Goal: Task Accomplishment & Management: Use online tool/utility

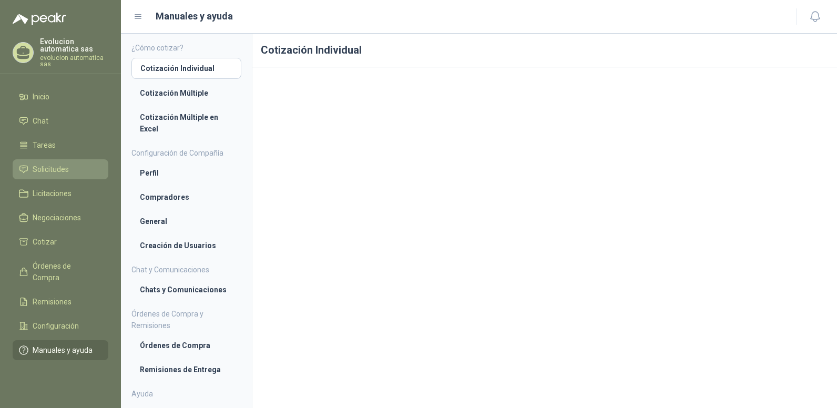
click at [50, 165] on span "Solicitudes" at bounding box center [51, 170] width 36 height 12
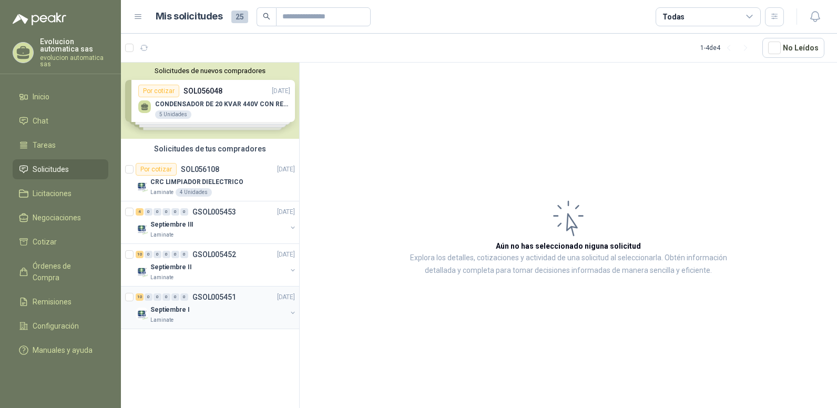
click at [218, 296] on p "GSOL005451" at bounding box center [215, 297] width 44 height 7
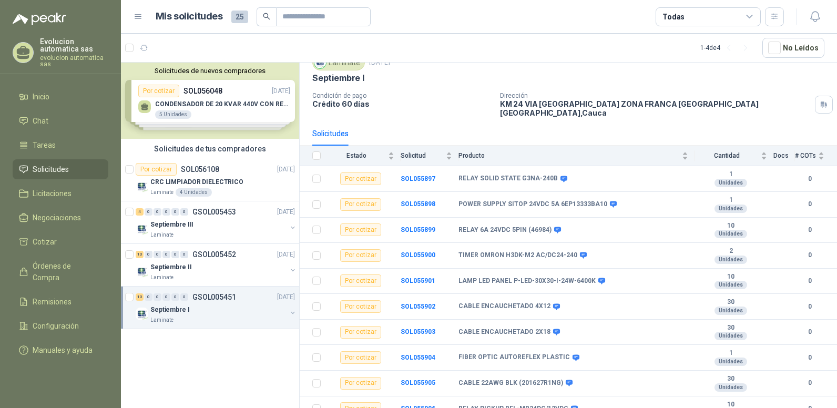
scroll to position [47, 0]
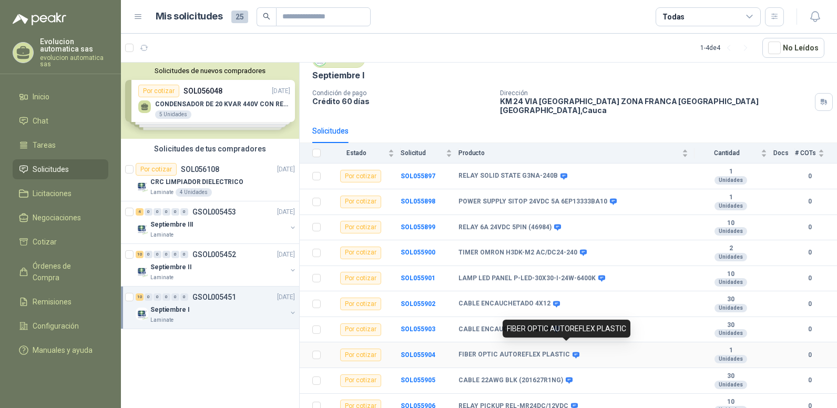
click at [573, 352] on icon at bounding box center [576, 355] width 7 height 6
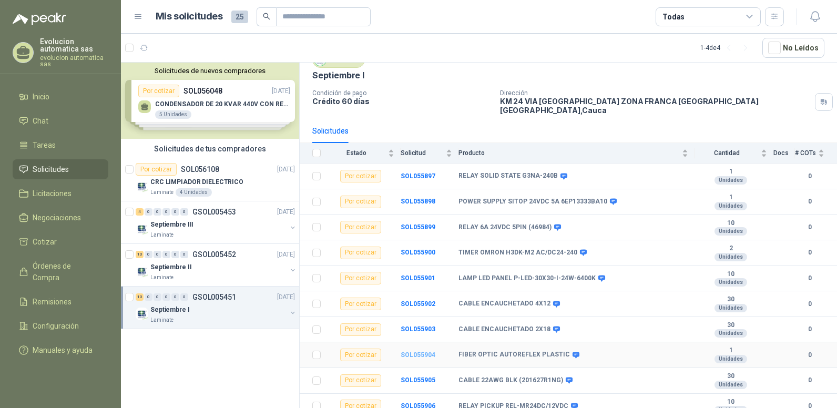
click at [412, 351] on b "SOL055904" at bounding box center [418, 354] width 35 height 7
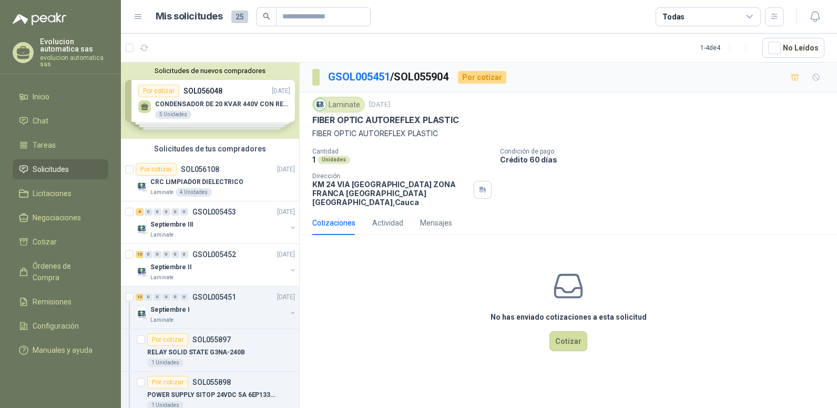
click at [348, 104] on div "Laminate" at bounding box center [338, 105] width 53 height 16
click at [340, 106] on div "Laminate" at bounding box center [338, 105] width 53 height 16
click at [211, 294] on p "GSOL005451" at bounding box center [215, 297] width 44 height 7
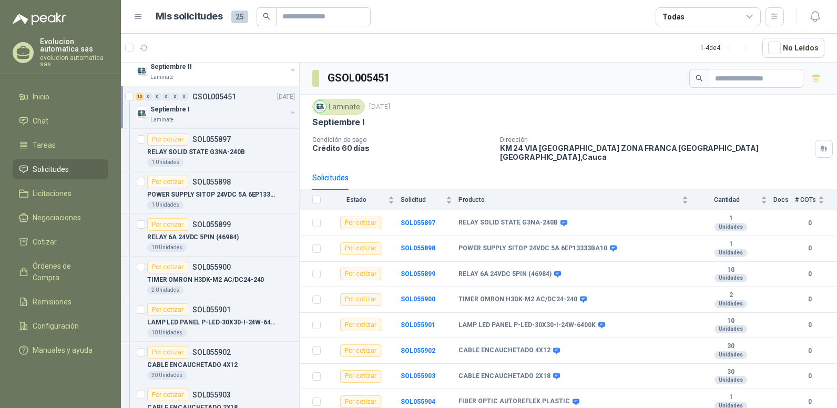
scroll to position [148, 0]
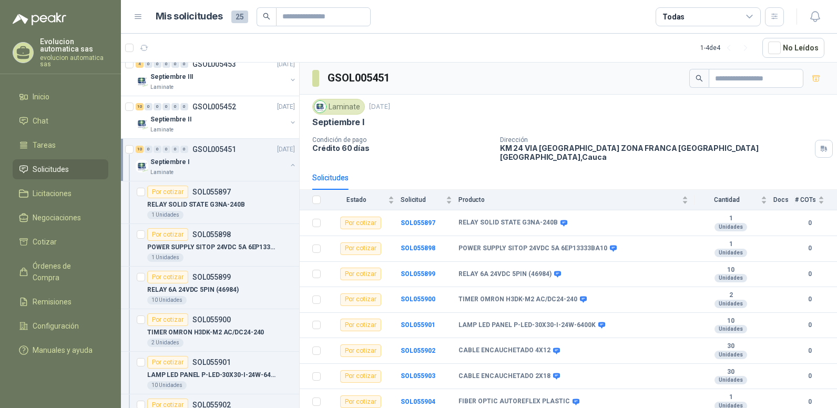
click at [178, 162] on p "Septiembre I" at bounding box center [169, 162] width 39 height 10
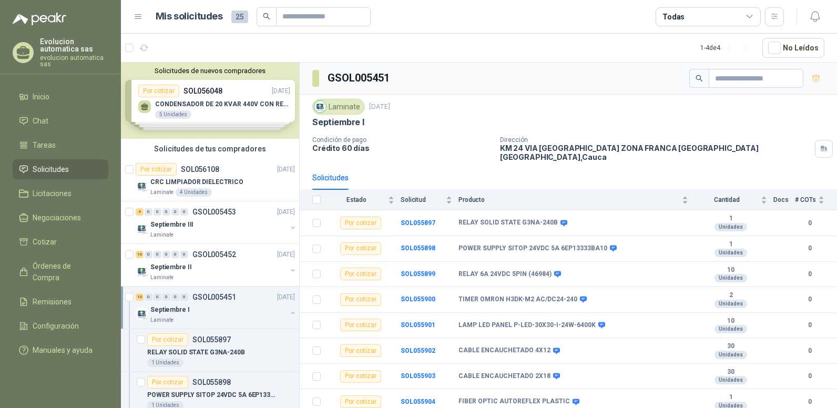
scroll to position [4, 0]
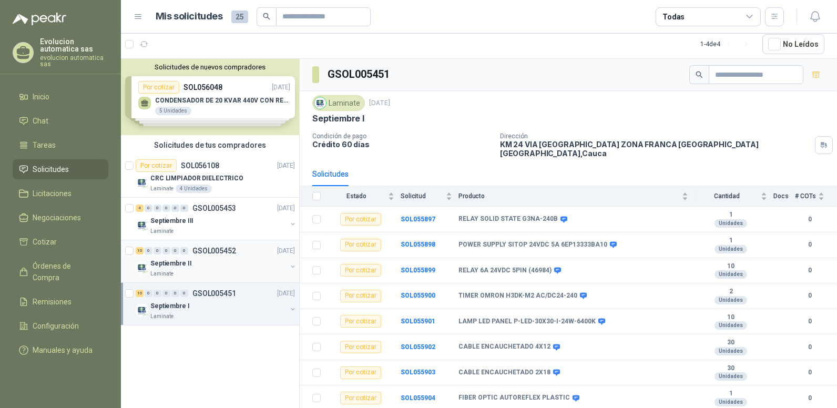
click at [208, 254] on p "GSOL005452" at bounding box center [215, 250] width 44 height 7
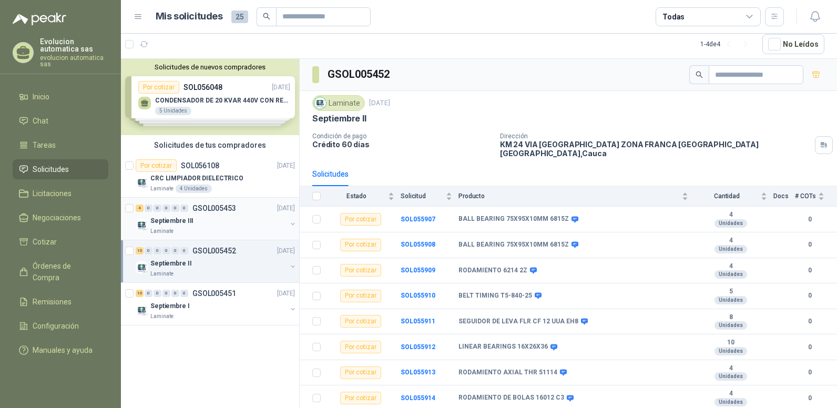
click at [221, 205] on p "GSOL005453" at bounding box center [215, 208] width 44 height 7
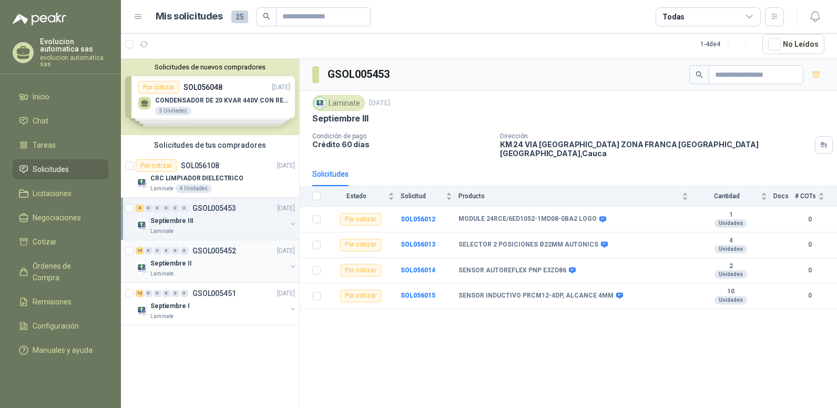
click at [220, 253] on p "GSOL005452" at bounding box center [215, 250] width 44 height 7
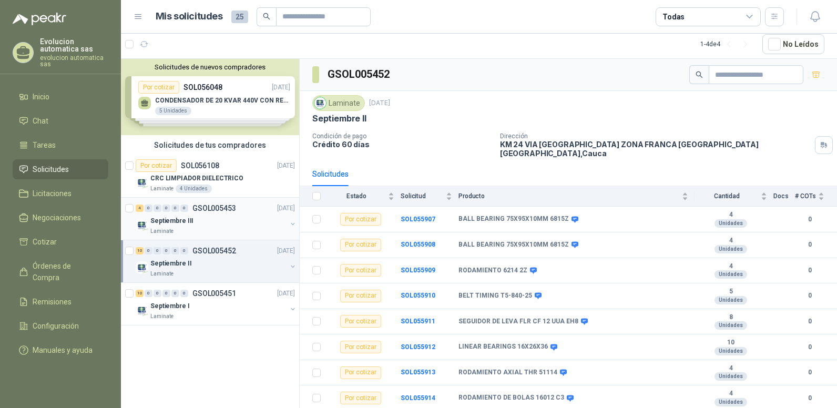
click at [211, 203] on div "4 0 0 0 0 0 GSOL005453 [DATE]" at bounding box center [216, 208] width 161 height 13
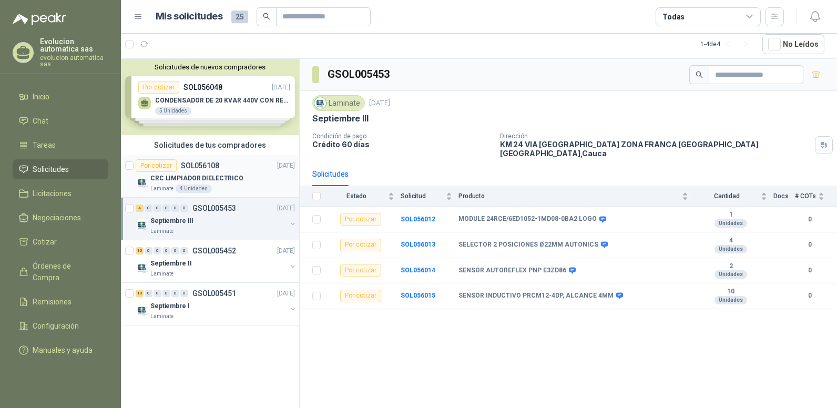
click at [214, 179] on p "CRC LIMPIADOR DIELECTRICO" at bounding box center [196, 179] width 93 height 10
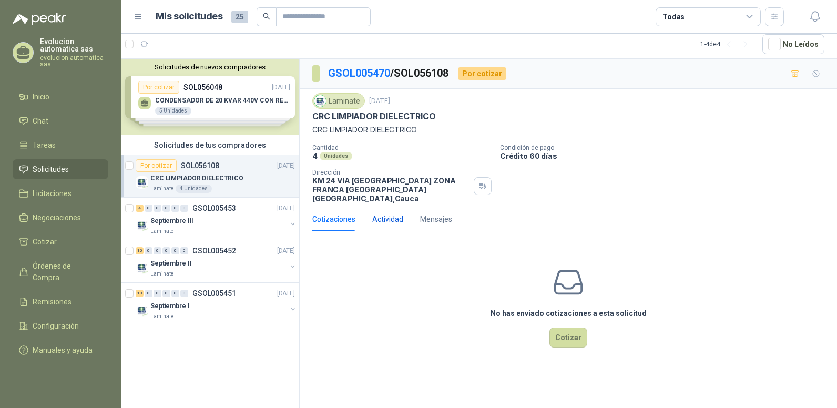
click at [391, 214] on div "Actividad" at bounding box center [387, 220] width 31 height 12
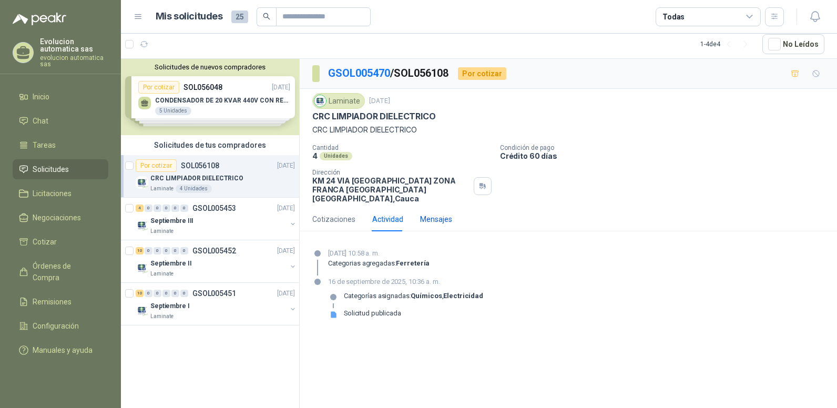
click at [426, 214] on div "Mensajes" at bounding box center [436, 220] width 32 height 12
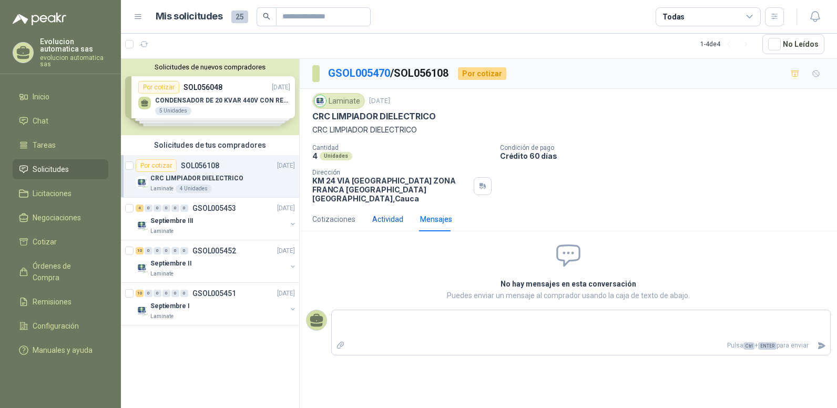
drag, startPoint x: 426, startPoint y: 210, endPoint x: 393, endPoint y: 212, distance: 32.7
click at [393, 214] on div "Actividad" at bounding box center [387, 220] width 31 height 12
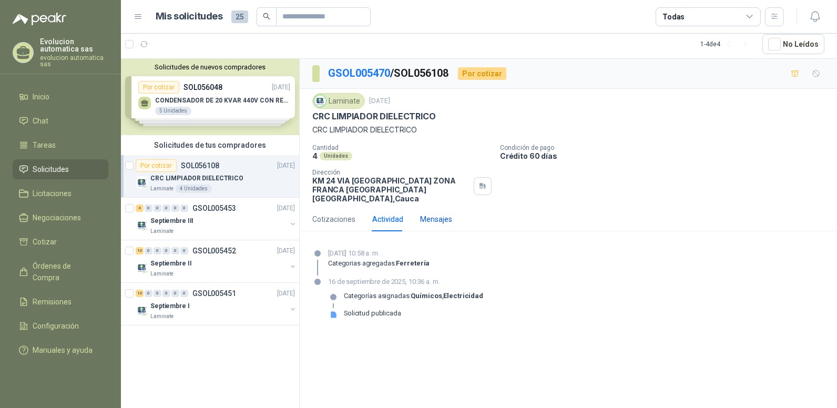
click at [429, 214] on div "Mensajes" at bounding box center [436, 220] width 32 height 12
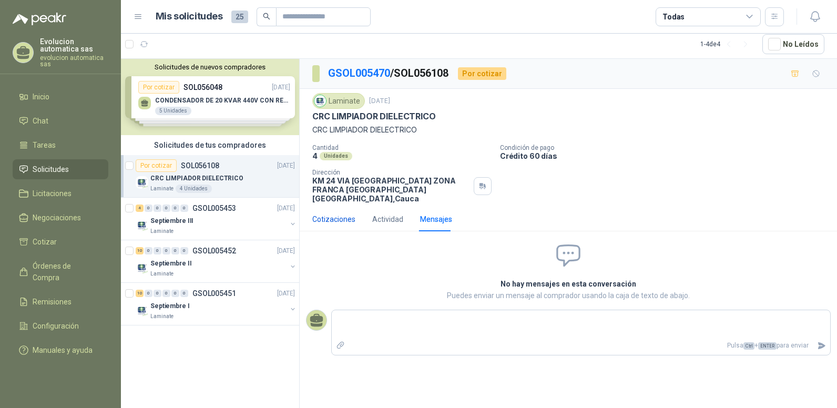
click at [348, 214] on div "Cotizaciones" at bounding box center [333, 220] width 43 height 12
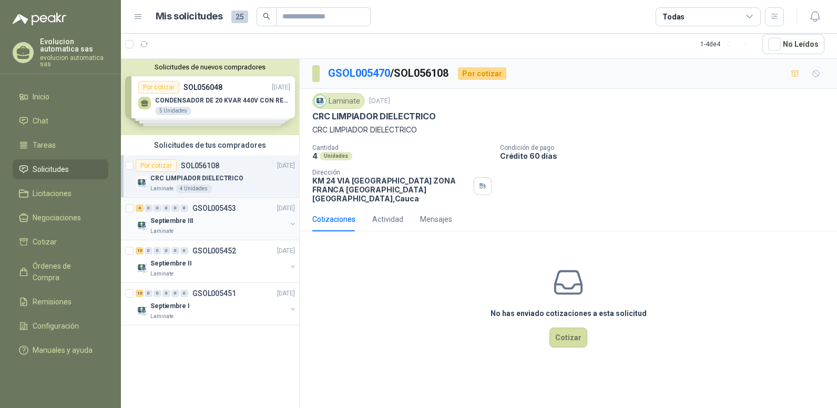
click at [233, 207] on p "GSOL005453" at bounding box center [215, 208] width 44 height 7
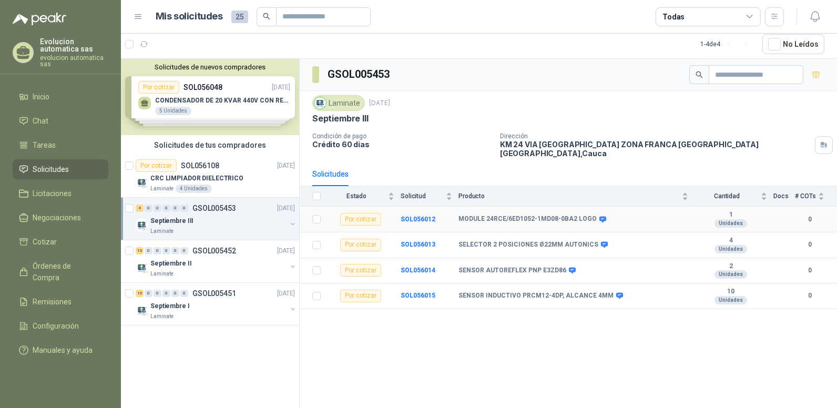
click at [366, 213] on div "Por cotizar" at bounding box center [360, 219] width 41 height 13
click at [57, 191] on span "Licitaciones" at bounding box center [52, 194] width 39 height 12
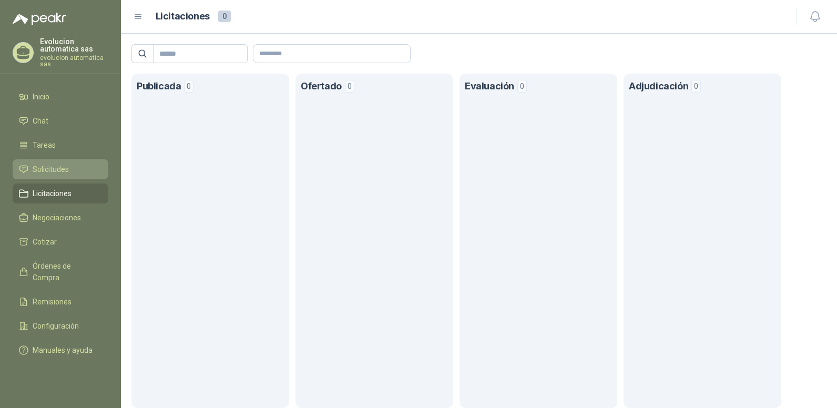
click at [52, 170] on span "Solicitudes" at bounding box center [51, 170] width 36 height 12
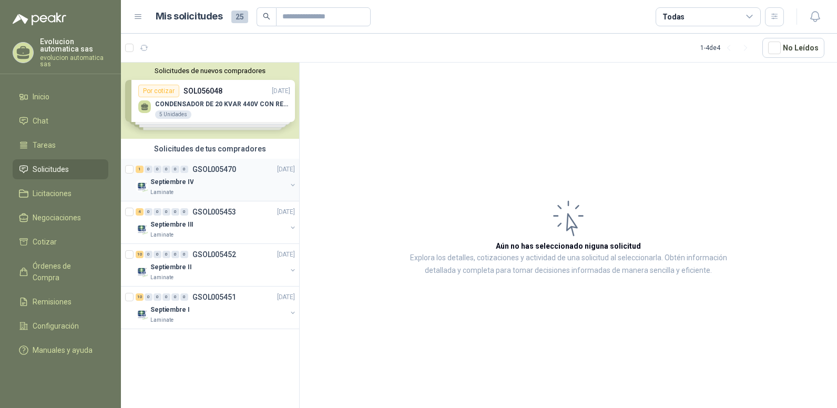
click at [221, 174] on div "1 0 0 0 0 0 GSOL005470 [DATE]" at bounding box center [216, 169] width 161 height 13
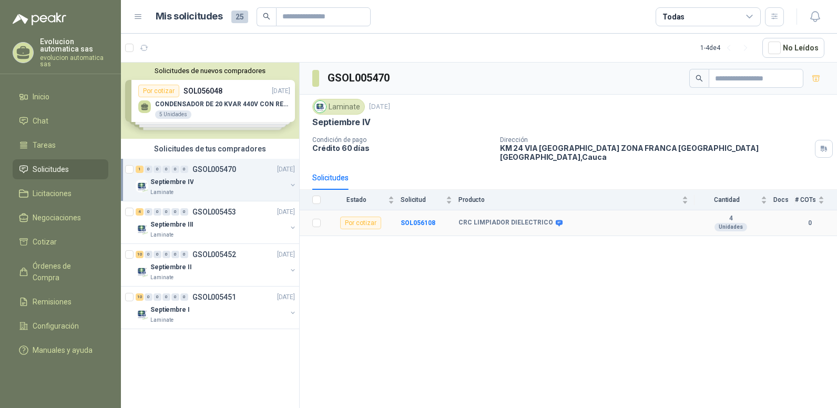
click at [370, 219] on div "Por cotizar" at bounding box center [360, 223] width 41 height 13
click at [366, 217] on div "Por cotizar" at bounding box center [360, 223] width 41 height 13
click at [365, 217] on div "Por cotizar" at bounding box center [360, 223] width 41 height 13
click at [426, 219] on b "SOL056108" at bounding box center [418, 222] width 35 height 7
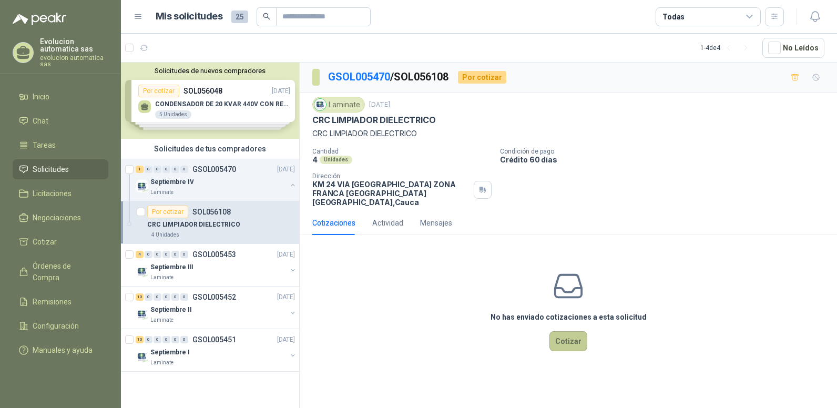
click at [571, 333] on button "Cotizar" at bounding box center [569, 341] width 38 height 20
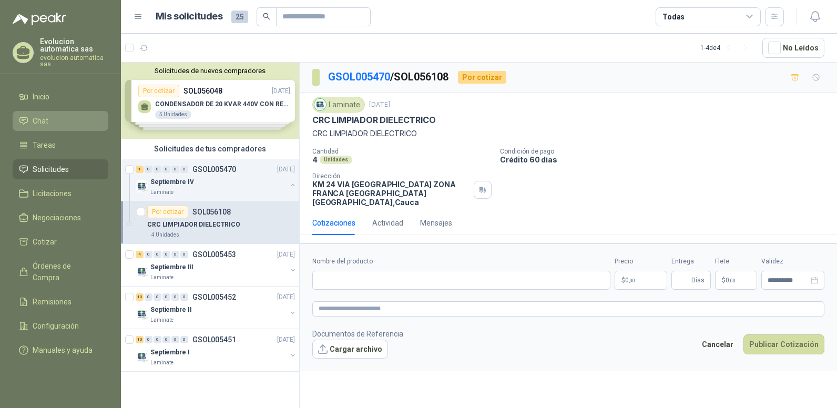
click at [47, 124] on span "Chat" at bounding box center [41, 121] width 16 height 12
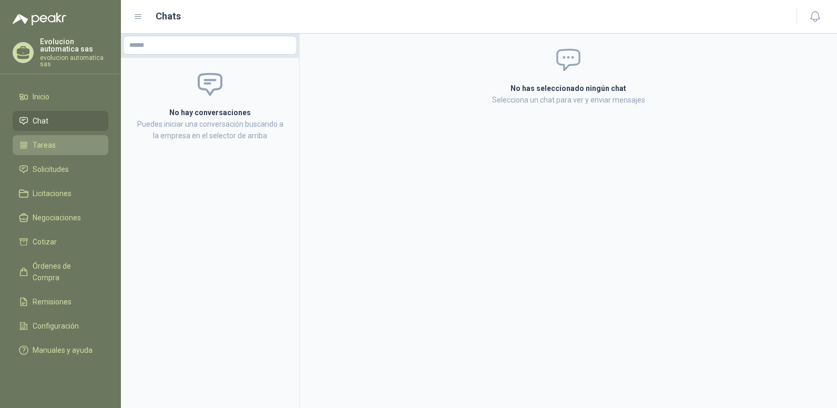
click at [54, 142] on span "Tareas" at bounding box center [44, 145] width 23 height 12
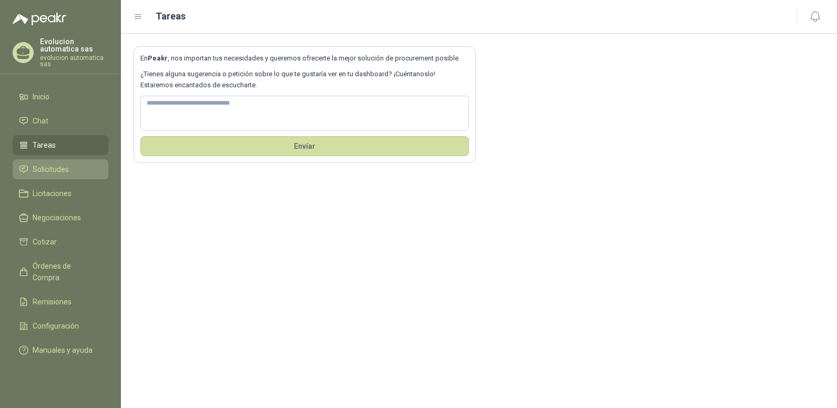
click at [49, 175] on span "Solicitudes" at bounding box center [51, 170] width 36 height 12
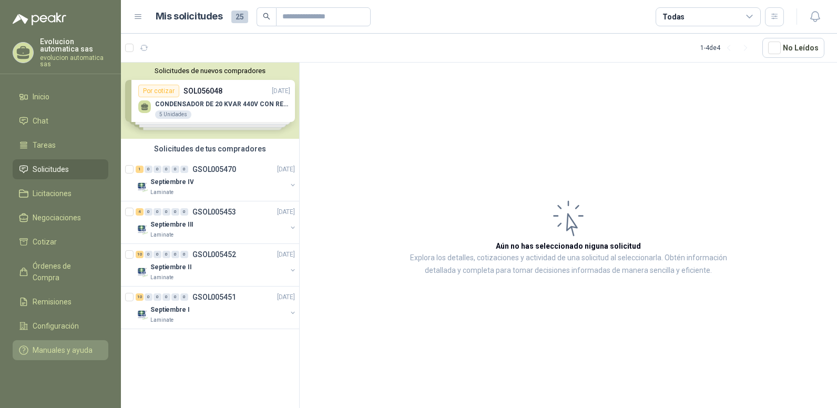
click at [79, 345] on span "Manuales y ayuda" at bounding box center [63, 351] width 60 height 12
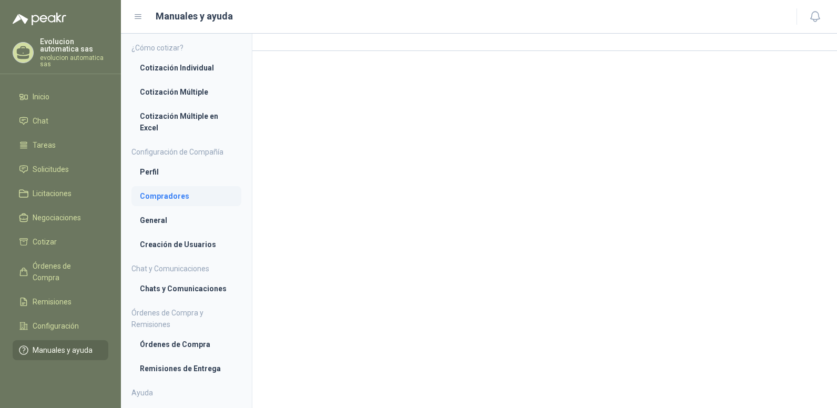
click at [164, 197] on li "Compradores" at bounding box center [186, 196] width 93 height 12
click at [157, 217] on li "General" at bounding box center [186, 222] width 93 height 12
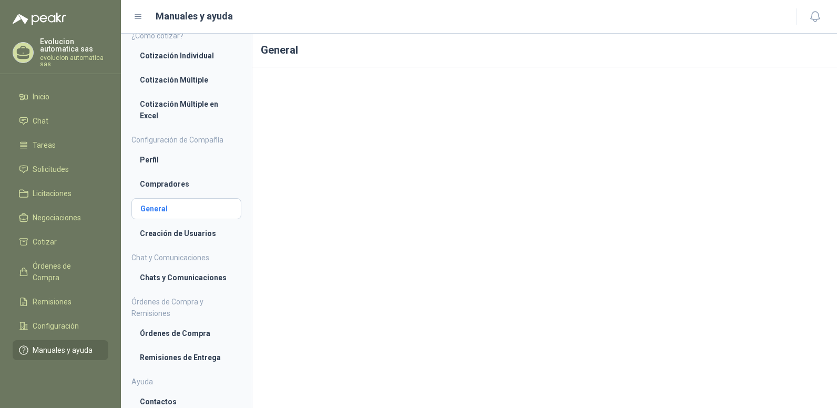
scroll to position [16, 0]
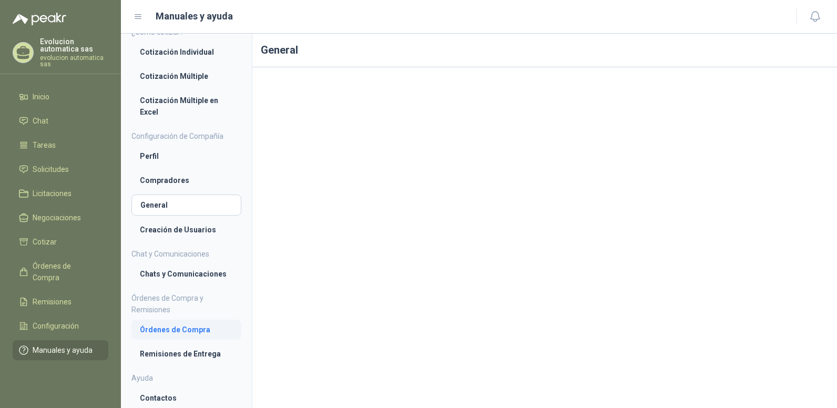
click at [189, 326] on li "Órdenes de Compra" at bounding box center [186, 330] width 93 height 12
click at [192, 350] on li "Remisiones de Entrega" at bounding box center [186, 354] width 93 height 12
click at [68, 167] on span "Solicitudes" at bounding box center [51, 170] width 36 height 12
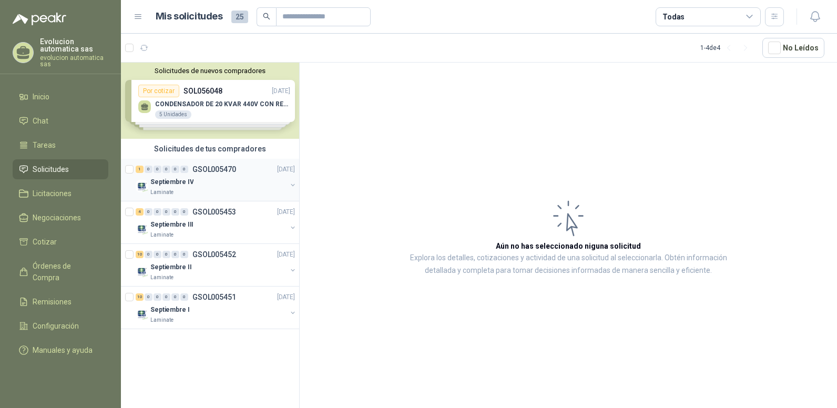
click at [219, 172] on p "GSOL005470" at bounding box center [215, 169] width 44 height 7
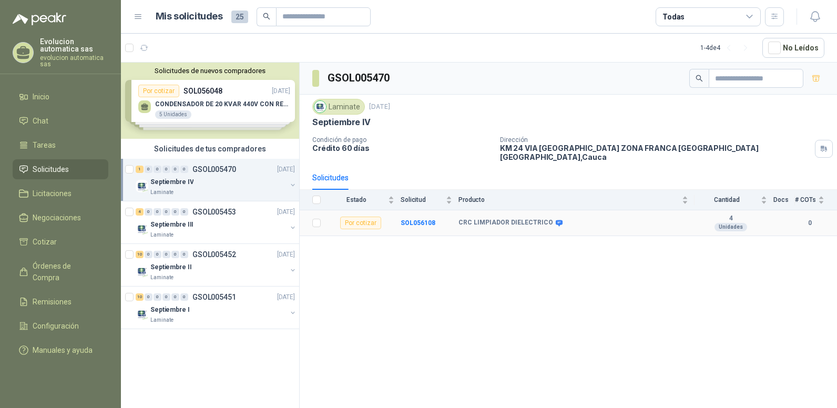
click at [732, 215] on b "4" at bounding box center [731, 219] width 73 height 8
click at [221, 208] on p "GSOL005453" at bounding box center [215, 211] width 44 height 7
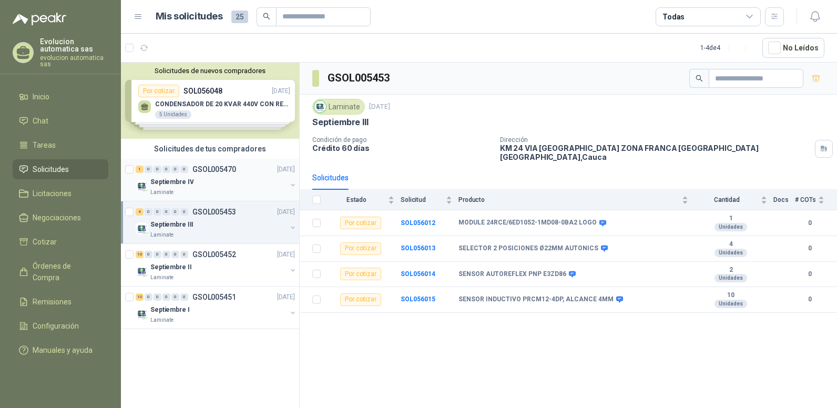
click at [222, 168] on p "GSOL005470" at bounding box center [215, 169] width 44 height 7
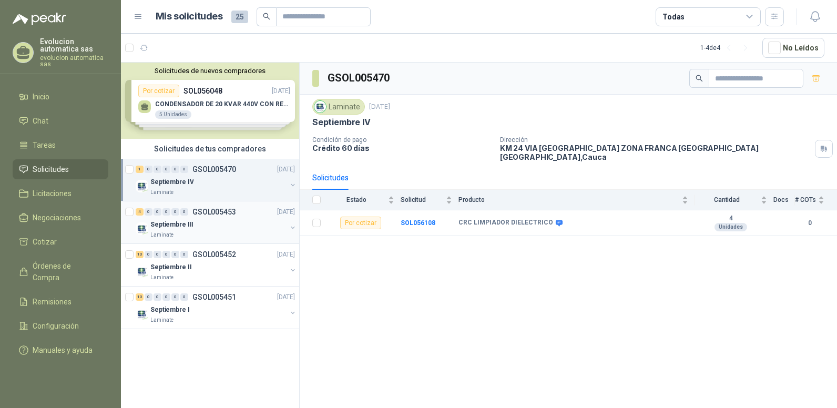
click at [221, 211] on p "GSOL005453" at bounding box center [215, 211] width 44 height 7
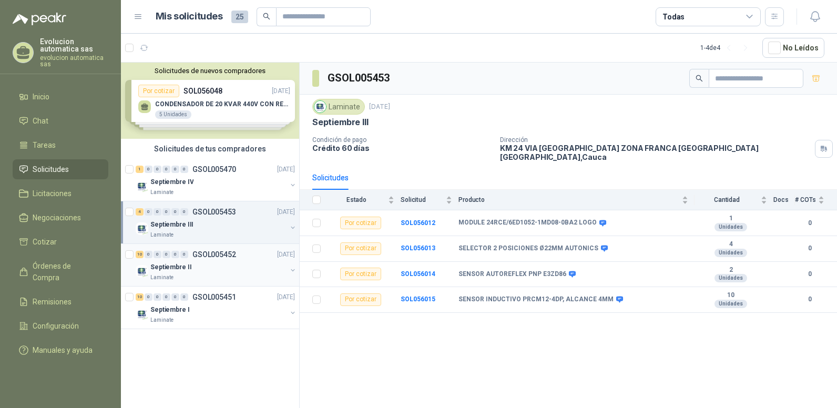
click at [214, 256] on p "GSOL005452" at bounding box center [215, 254] width 44 height 7
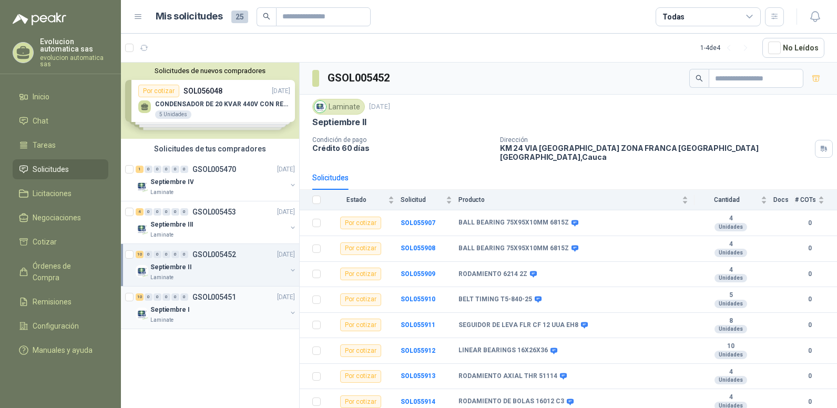
click at [214, 295] on p "GSOL005451" at bounding box center [215, 297] width 44 height 7
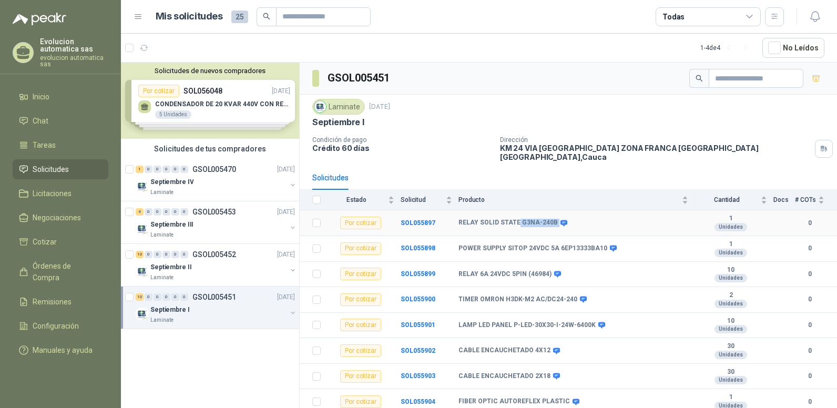
drag, startPoint x: 518, startPoint y: 213, endPoint x: 553, endPoint y: 218, distance: 35.6
click at [553, 219] on div "RELAY SOLID STATE G3NA-240B" at bounding box center [512, 223] width 107 height 8
drag, startPoint x: 553, startPoint y: 218, endPoint x: 593, endPoint y: 224, distance: 40.5
click at [593, 224] on td "RELAY SOLID STATE G3NA-240B" at bounding box center [577, 223] width 236 height 26
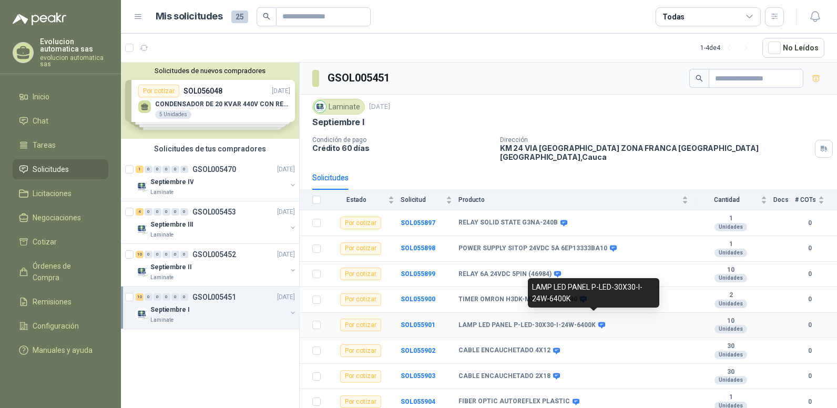
click at [599, 322] on icon at bounding box center [602, 325] width 7 height 6
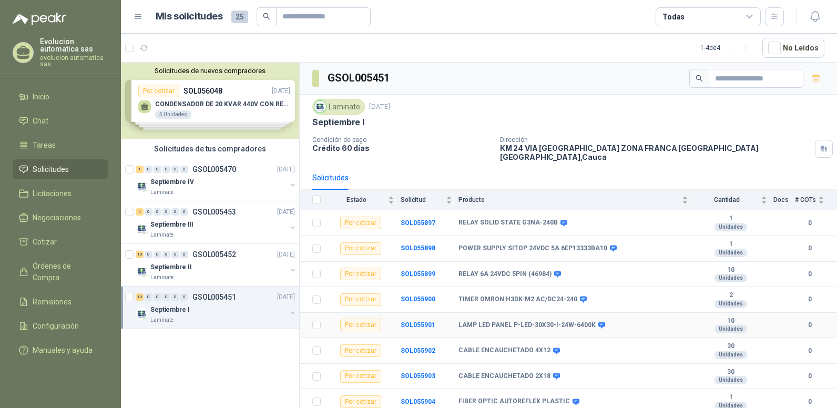
click at [556, 321] on b "LAMP LED PANEL P-LED-30X30-I-24W-6400K" at bounding box center [527, 325] width 137 height 8
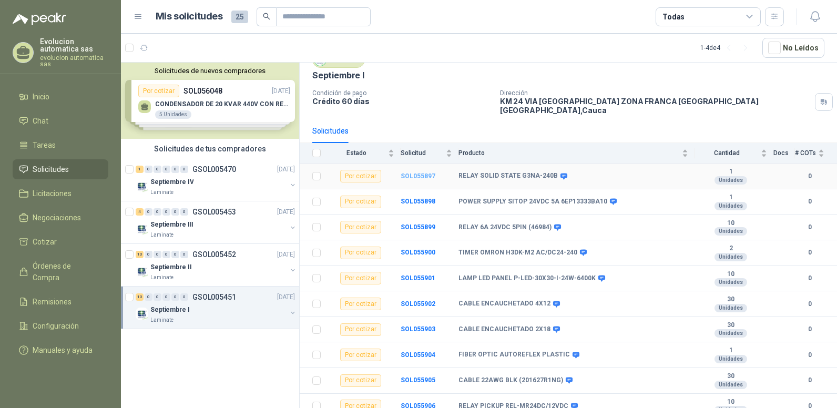
click at [422, 173] on b "SOL055897" at bounding box center [418, 176] width 35 height 7
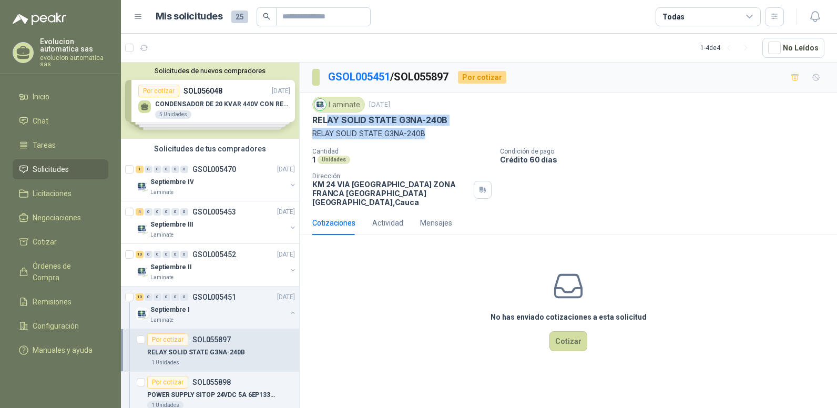
drag, startPoint x: 331, startPoint y: 121, endPoint x: 435, endPoint y: 127, distance: 103.3
click at [435, 127] on div "Laminate [DATE] RELAY SOLID STATE G3NA-240B RELAY SOLID STATE G3NA-240B" at bounding box center [568, 118] width 512 height 43
drag, startPoint x: 435, startPoint y: 127, endPoint x: 454, endPoint y: 153, distance: 32.3
click at [454, 153] on p "Cantidad" at bounding box center [401, 151] width 179 height 7
click at [322, 163] on div "Unidades" at bounding box center [334, 160] width 33 height 8
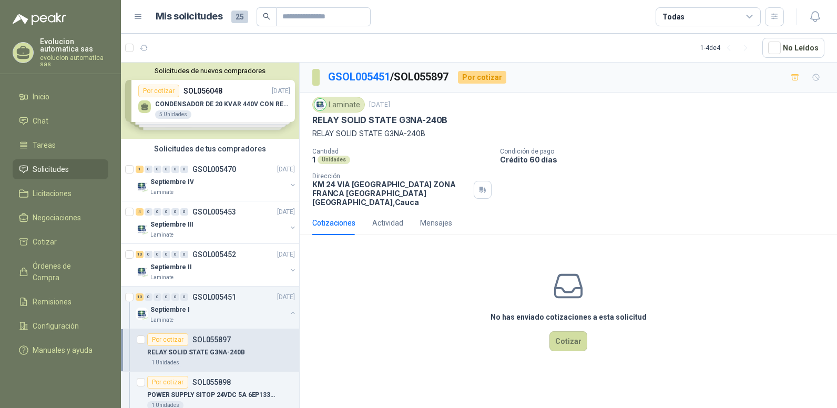
click at [573, 280] on icon at bounding box center [568, 286] width 33 height 33
click at [573, 332] on button "Cotizar" at bounding box center [569, 341] width 38 height 20
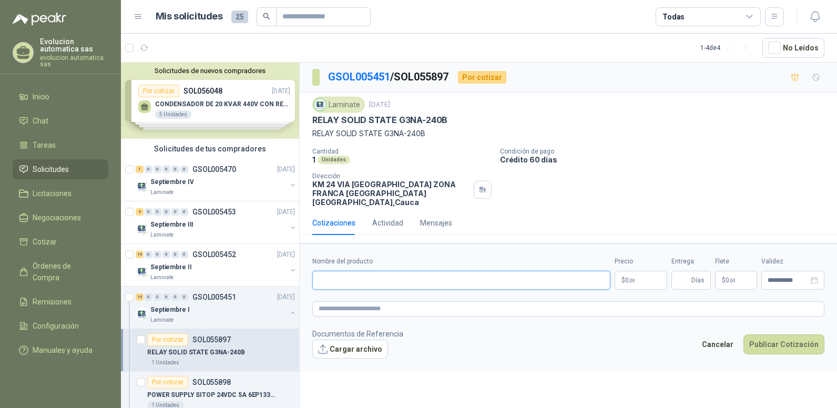
click at [337, 271] on input "Nombre del producto" at bounding box center [461, 280] width 298 height 19
drag, startPoint x: 313, startPoint y: 120, endPoint x: 447, endPoint y: 126, distance: 133.7
click at [447, 126] on div "RELAY SOLID STATE G3NA-240B" at bounding box center [568, 120] width 512 height 11
copy p "RELAY SOLID STATE G3NA-240B"
click at [396, 271] on input "Nombre del producto" at bounding box center [461, 280] width 298 height 19
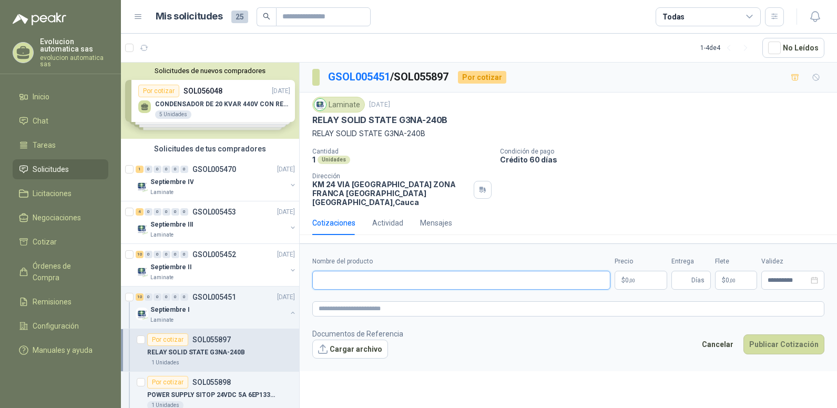
paste input "**********"
type input "**********"
click at [611, 362] on form "**********" at bounding box center [569, 307] width 538 height 127
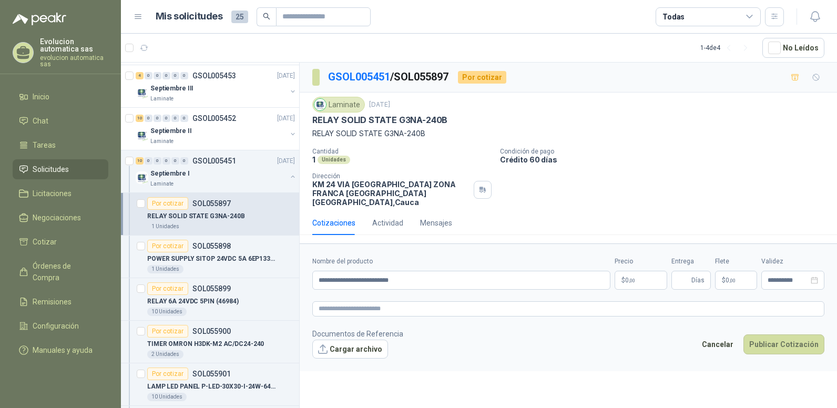
scroll to position [129, 0]
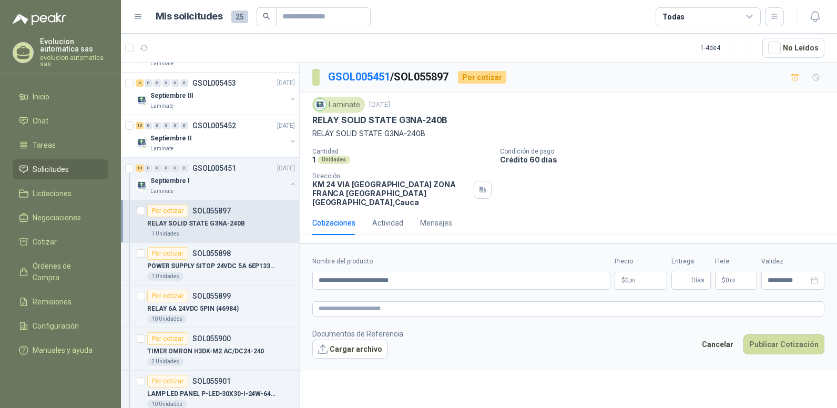
click at [64, 166] on span "Solicitudes" at bounding box center [51, 170] width 36 height 12
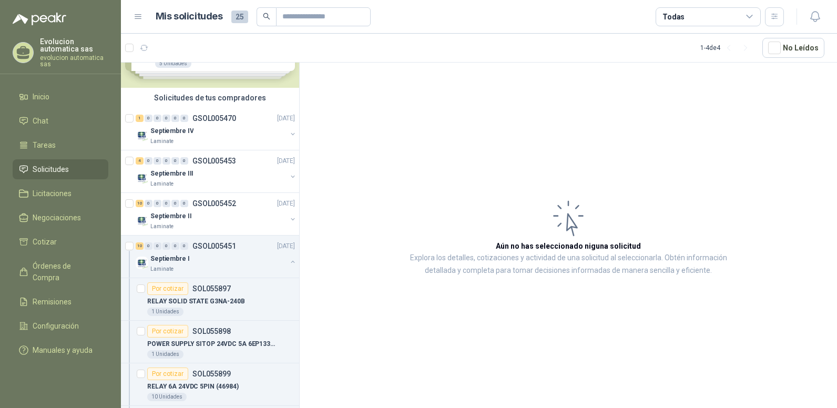
scroll to position [49, 0]
click at [215, 246] on p "GSOL005451" at bounding box center [215, 247] width 44 height 7
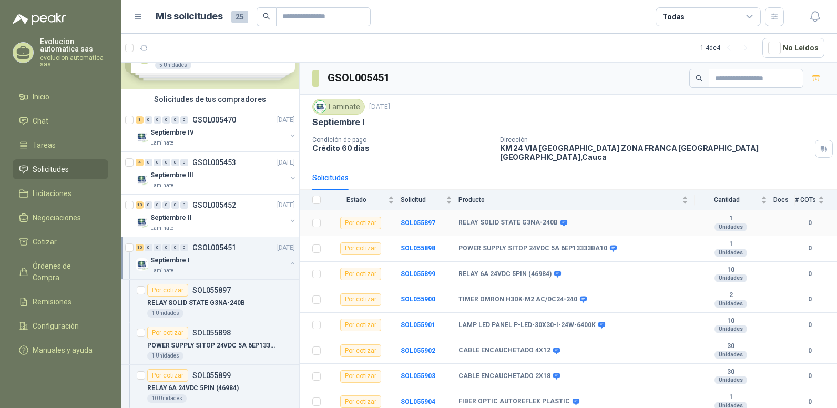
click at [549, 219] on b "RELAY SOLID STATE G3NA-240B" at bounding box center [508, 223] width 99 height 8
click at [416, 219] on b "SOL055897" at bounding box center [418, 222] width 35 height 7
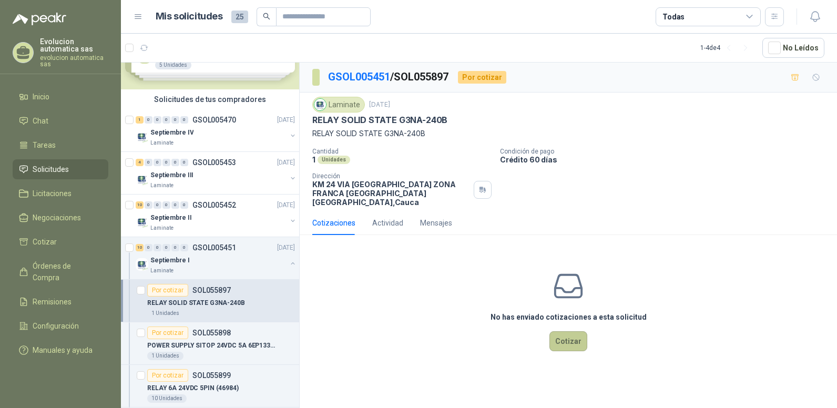
click at [568, 332] on button "Cotizar" at bounding box center [569, 341] width 38 height 20
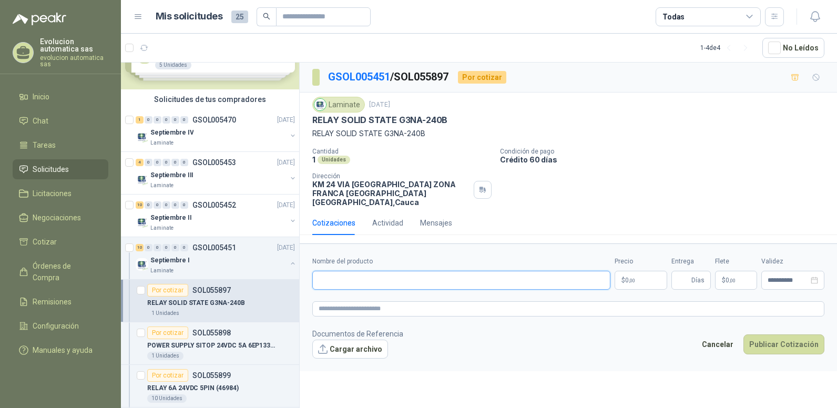
click at [350, 272] on input "Nombre del producto" at bounding box center [461, 280] width 298 height 19
paste input "**********"
type input "**********"
click at [626, 277] on span "0 ,00" at bounding box center [630, 280] width 10 height 6
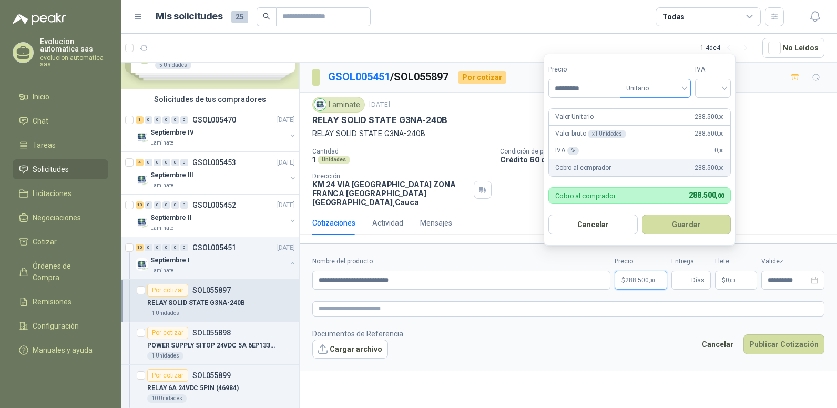
click at [688, 86] on div "Unitario" at bounding box center [655, 88] width 71 height 19
type input "*********"
click at [665, 107] on div "Unitario" at bounding box center [658, 110] width 54 height 12
click at [713, 86] on input "search" at bounding box center [713, 87] width 23 height 16
click at [717, 142] on div "0%" at bounding box center [715, 144] width 19 height 12
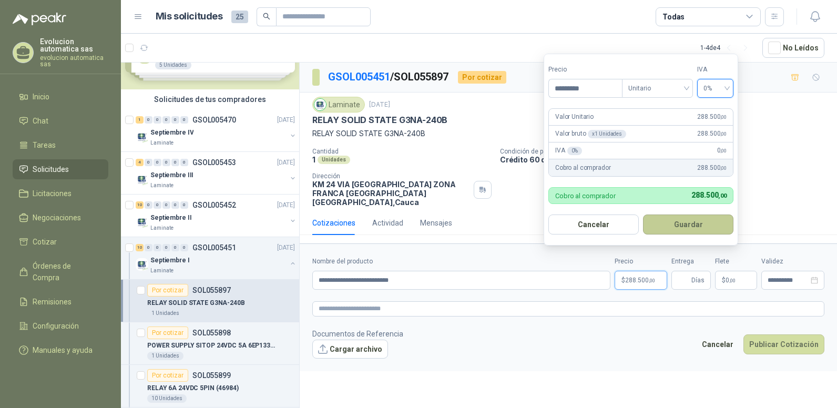
click at [695, 223] on button "Guardar" at bounding box center [688, 225] width 90 height 20
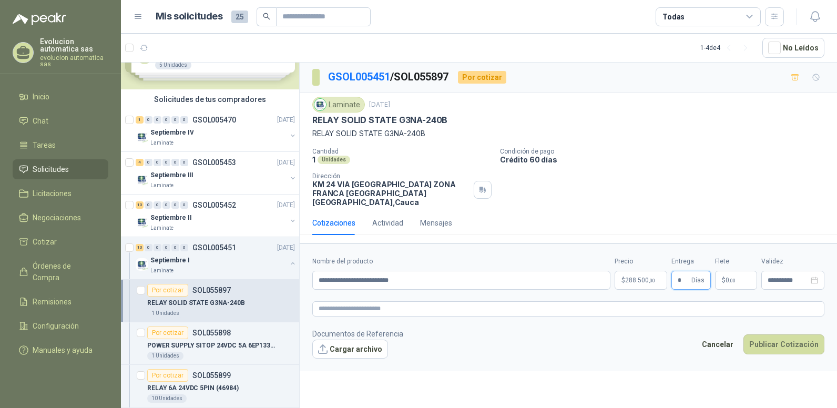
type input "*"
click at [621, 334] on footer "Documentos de Referencia Cargar archivo Cancelar Publicar Cotización" at bounding box center [568, 343] width 512 height 31
click at [372, 341] on button "Cargar archivo" at bounding box center [350, 349] width 76 height 19
click at [790, 338] on button "Publicar Cotización" at bounding box center [784, 345] width 81 height 20
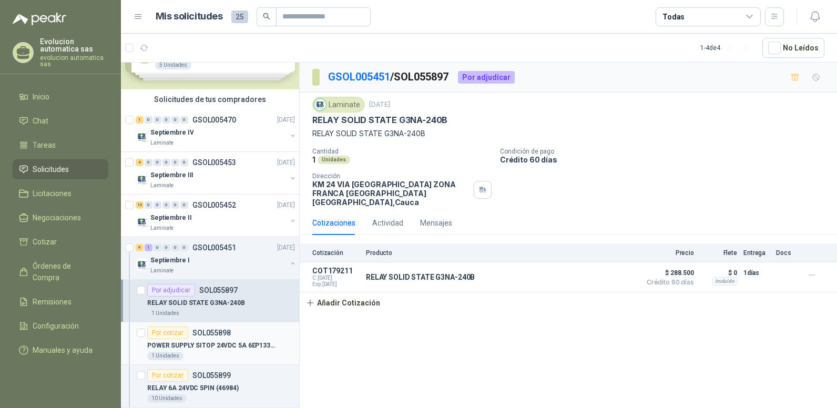
click at [224, 338] on div "Por cotizar SOL055898" at bounding box center [189, 333] width 84 height 13
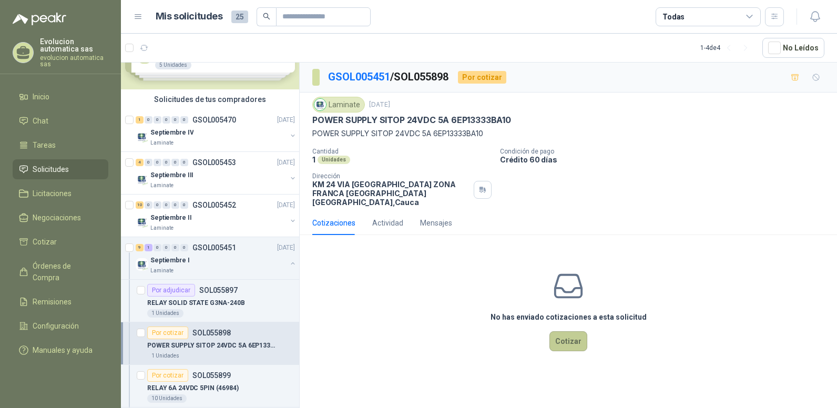
click at [567, 336] on button "Cotizar" at bounding box center [569, 341] width 38 height 20
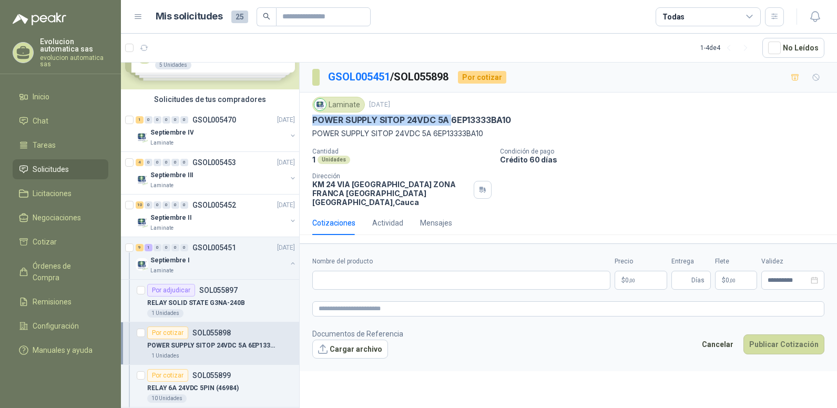
drag, startPoint x: 311, startPoint y: 120, endPoint x: 450, endPoint y: 115, distance: 139.0
click at [450, 115] on div "Laminate [DATE] POWER SUPPLY SITOP 24VDC 5A 6EP13333BA10 POWER SUPPLY SITOP 24…" at bounding box center [569, 152] width 538 height 118
copy p "POWER SUPPLY SITOP 24VDC 5A"
click at [358, 272] on input "Nombre del producto" at bounding box center [461, 280] width 298 height 19
paste input "**********"
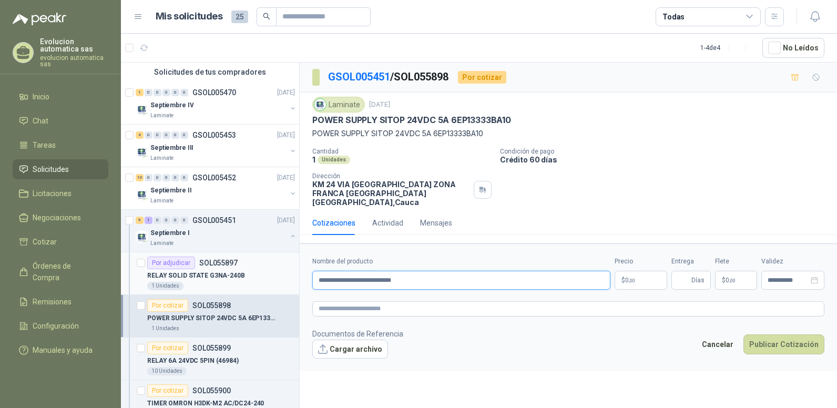
scroll to position [102, 0]
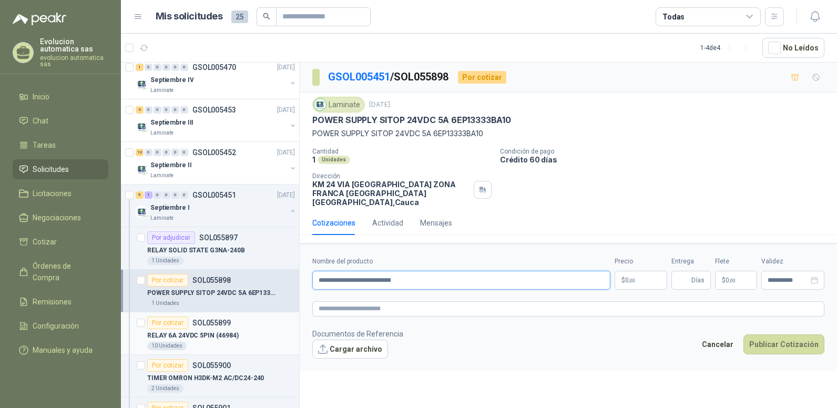
type input "**********"
click at [197, 331] on p "RELAY 6A 24VDC 5PIN (46984)" at bounding box center [193, 336] width 92 height 10
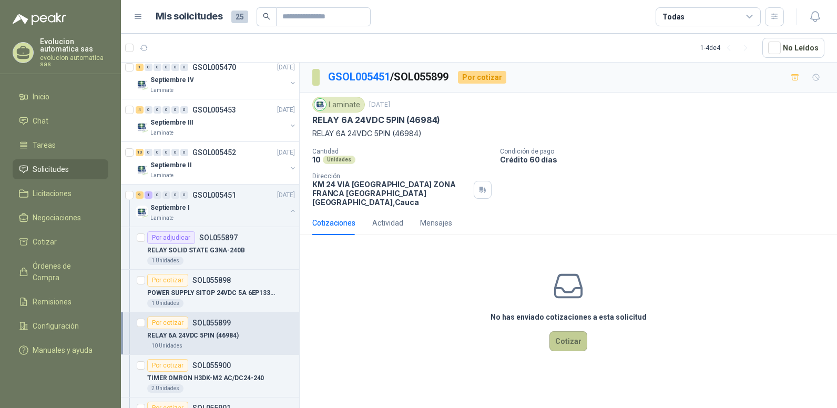
click at [576, 331] on button "Cotizar" at bounding box center [569, 341] width 38 height 20
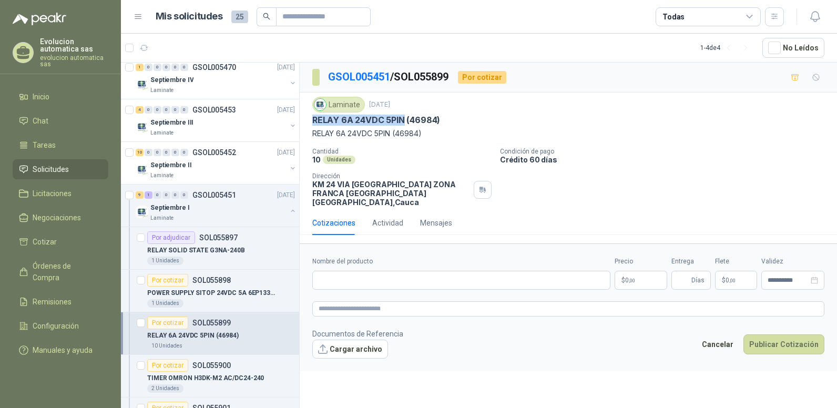
drag, startPoint x: 311, startPoint y: 120, endPoint x: 404, endPoint y: 118, distance: 92.6
click at [404, 118] on div "Laminate [DATE] RELAY 6A 24VDC 5PIN (46984) RELAY 6A 24VDC 5PIN (46984) Canti…" at bounding box center [569, 152] width 538 height 118
copy p "RELAY 6A 24VDC 5PIN"
click at [358, 271] on input "Nombre del producto" at bounding box center [461, 280] width 298 height 19
paste input "**********"
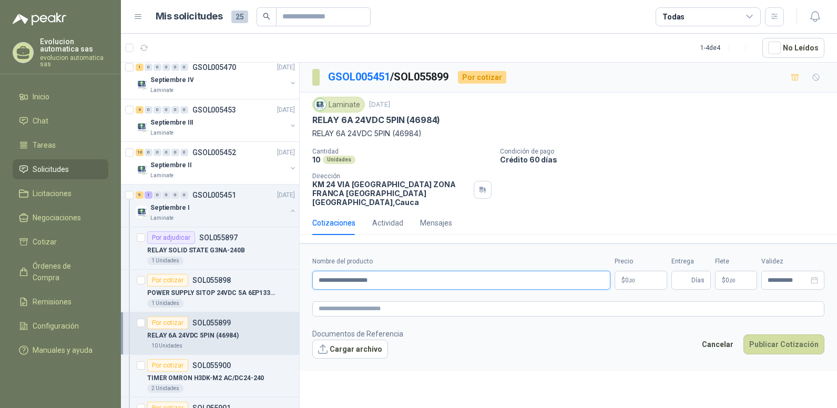
type input "**********"
click at [487, 336] on footer "Documentos de Referencia Cargar archivo Cancelar Publicar Cotización" at bounding box center [568, 343] width 512 height 31
click at [629, 278] on span ",00" at bounding box center [632, 281] width 6 height 6
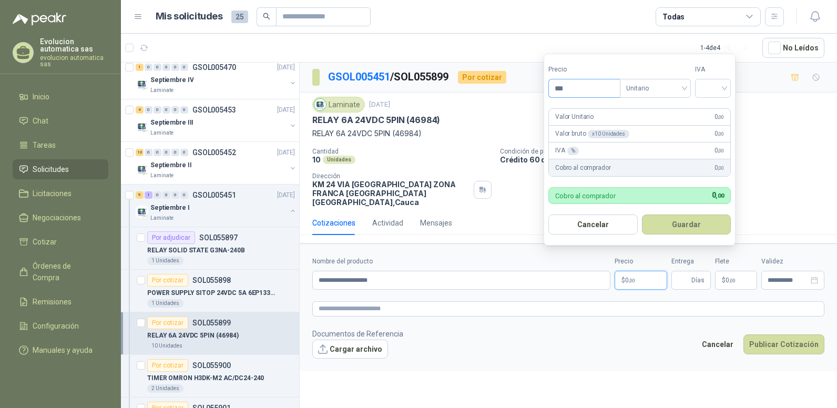
drag, startPoint x: 561, startPoint y: 85, endPoint x: 576, endPoint y: 91, distance: 16.0
click at [576, 91] on input "***" at bounding box center [584, 88] width 71 height 18
click at [652, 88] on span "Unitario" at bounding box center [656, 88] width 58 height 16
type input "********"
click at [650, 111] on div "Unitario" at bounding box center [658, 110] width 54 height 12
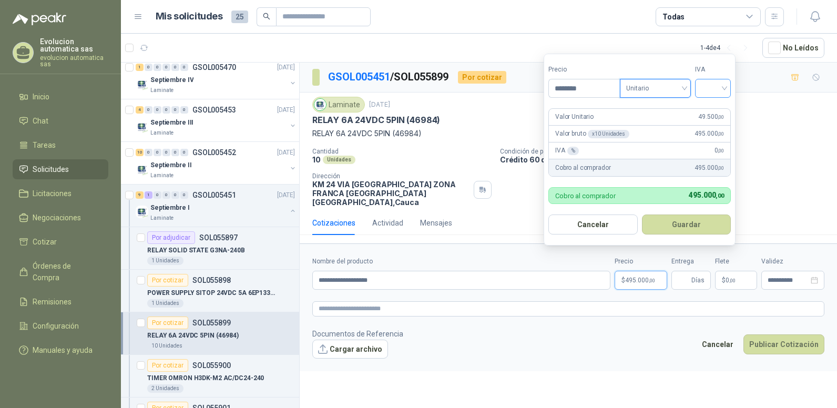
click at [725, 88] on input "search" at bounding box center [713, 87] width 23 height 16
click at [708, 143] on div "0%" at bounding box center [715, 144] width 19 height 12
click at [464, 301] on textarea at bounding box center [568, 308] width 512 height 15
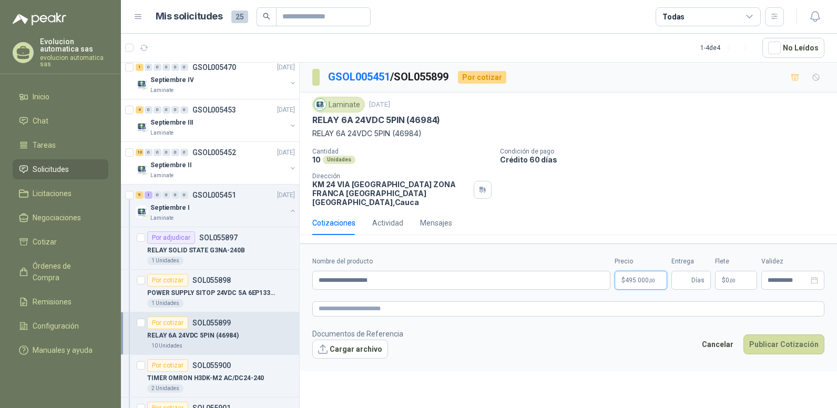
click at [648, 277] on span "495.000 ,00" at bounding box center [640, 280] width 30 height 6
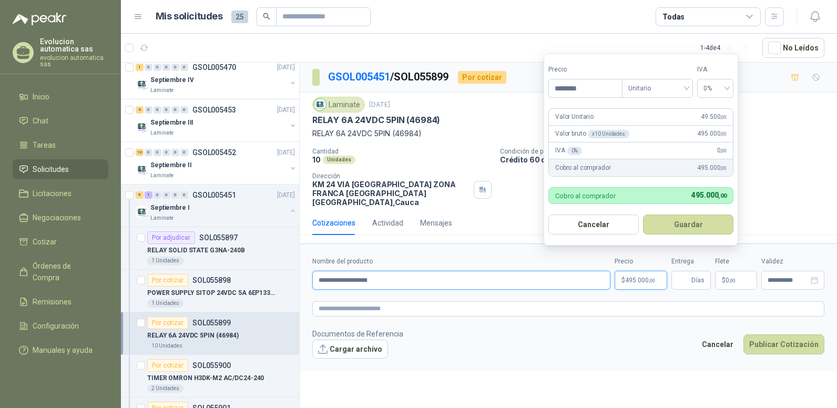
click at [552, 277] on input "**********" at bounding box center [461, 280] width 298 height 19
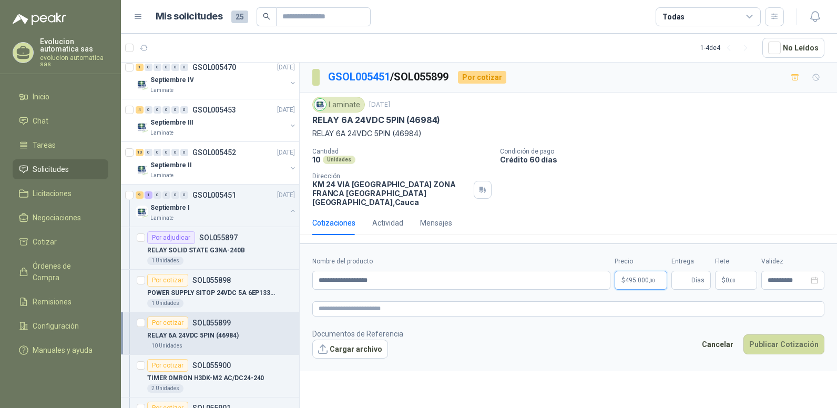
click at [642, 277] on span "495.000 ,00" at bounding box center [640, 280] width 30 height 6
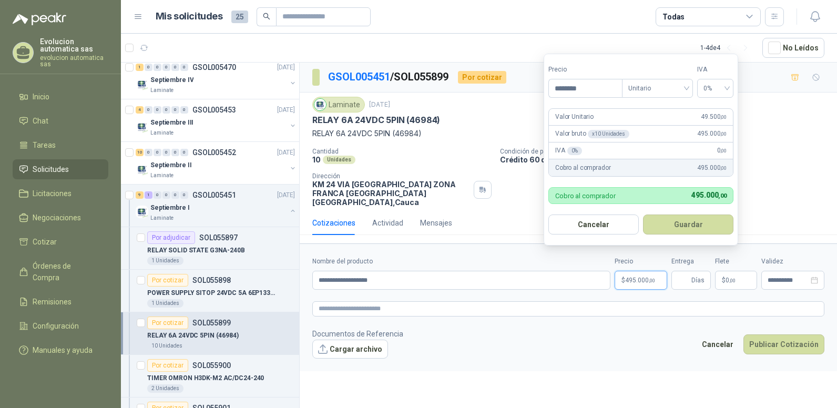
click at [617, 335] on footer "Documentos de Referencia Cargar archivo Cancelar Publicar Cotización" at bounding box center [568, 343] width 512 height 31
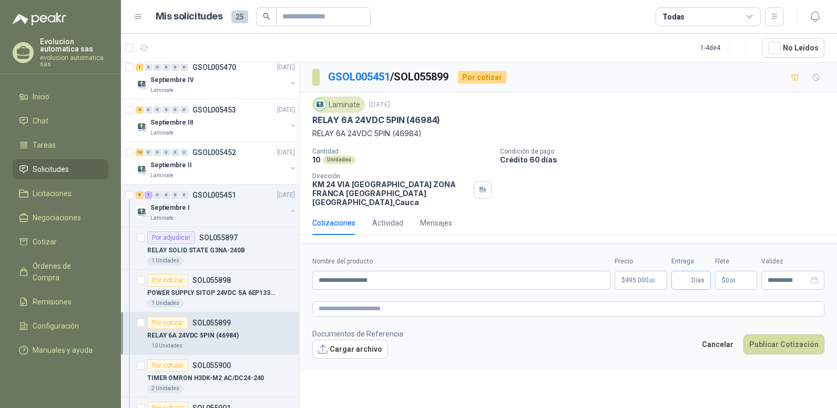
click at [692, 274] on span "Días" at bounding box center [698, 280] width 13 height 18
type input "*"
click at [689, 291] on form "**********" at bounding box center [569, 307] width 538 height 127
click at [812, 277] on icon "close-circle" at bounding box center [814, 280] width 7 height 7
click at [789, 277] on input at bounding box center [788, 280] width 41 height 7
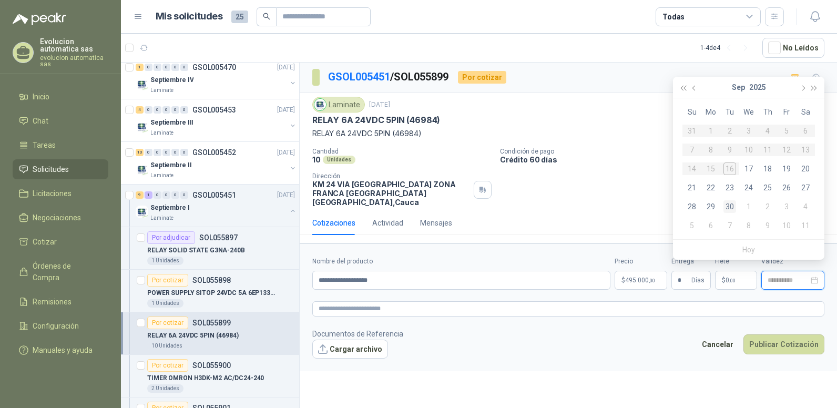
type input "**********"
click at [732, 208] on div "30" at bounding box center [730, 206] width 13 height 13
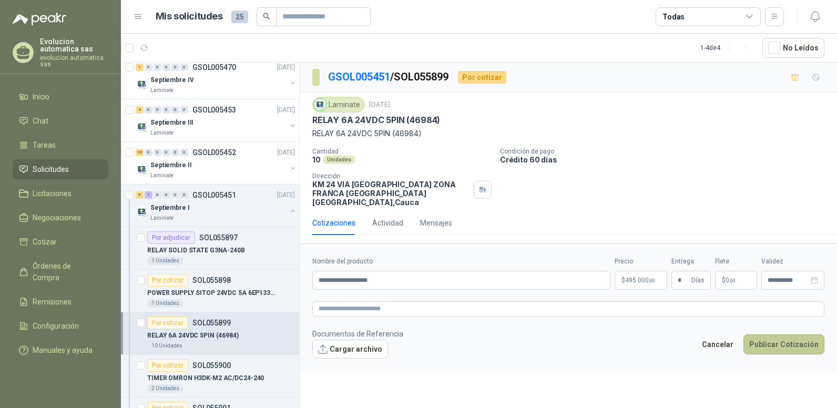
click at [783, 339] on button "Publicar Cotización" at bounding box center [784, 345] width 81 height 20
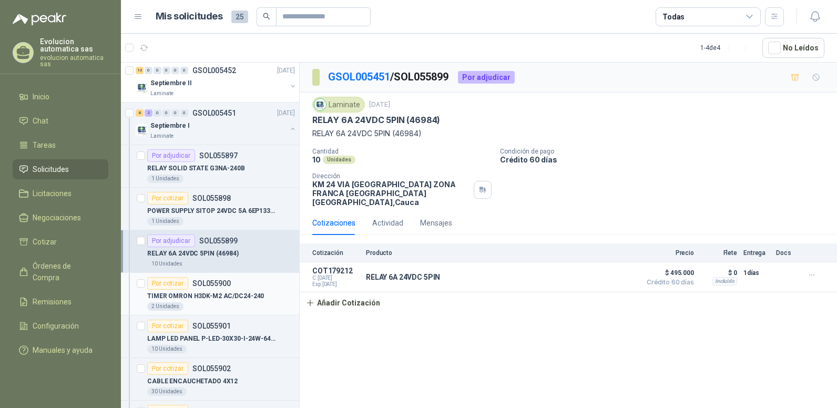
scroll to position [185, 0]
click at [246, 294] on p "TIMER OMRON H3DK-M2 AC/DC24-240" at bounding box center [205, 296] width 117 height 10
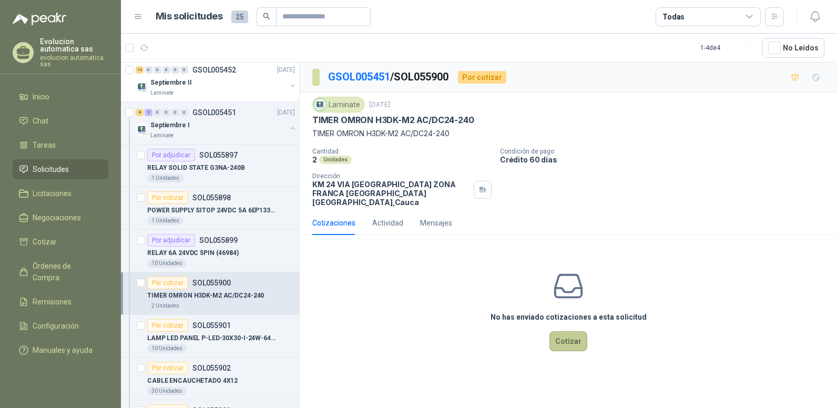
click at [577, 337] on button "Cotizar" at bounding box center [569, 341] width 38 height 20
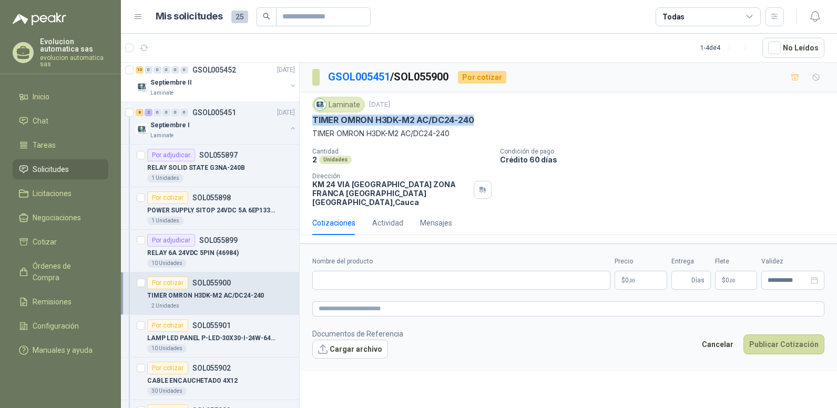
drag, startPoint x: 314, startPoint y: 118, endPoint x: 473, endPoint y: 119, distance: 159.9
click at [473, 119] on p "TIMER OMRON H3DK-M2 AC/DC24-240" at bounding box center [392, 120] width 161 height 11
copy p "TIMER OMRON H3DK-M2 AC/DC24-240"
click at [348, 271] on input "Nombre del producto" at bounding box center [461, 280] width 298 height 19
paste input "**********"
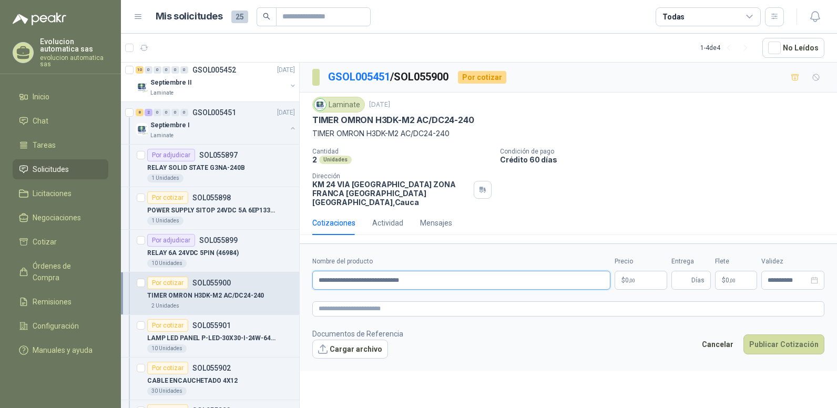
type input "**********"
click at [653, 271] on p "$ 0 ,00" at bounding box center [641, 280] width 53 height 19
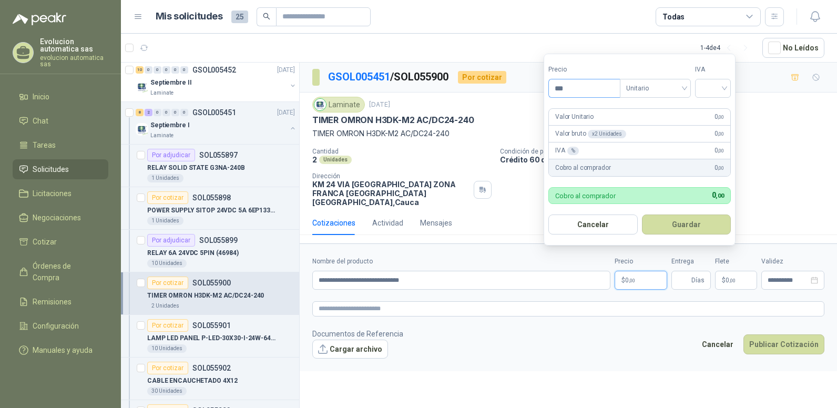
click at [560, 89] on input "***" at bounding box center [584, 88] width 71 height 18
type input "*********"
click at [547, 318] on form "**********" at bounding box center [569, 307] width 538 height 127
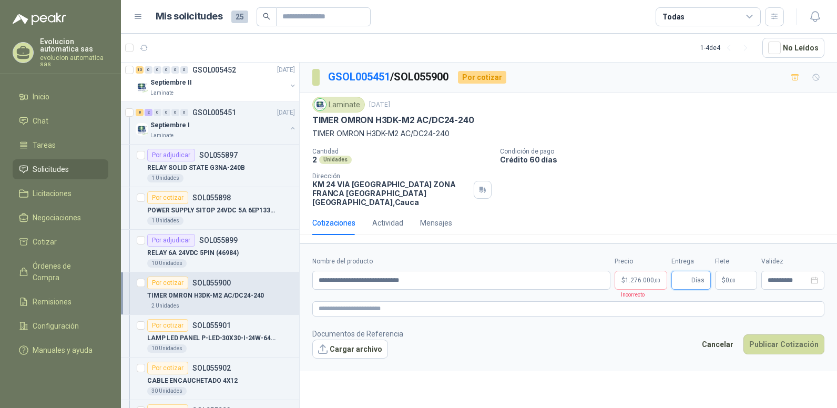
click at [681, 271] on input "Entrega" at bounding box center [684, 280] width 12 height 18
type input "*"
click at [737, 274] on p "$ 0 ,00" at bounding box center [736, 280] width 42 height 19
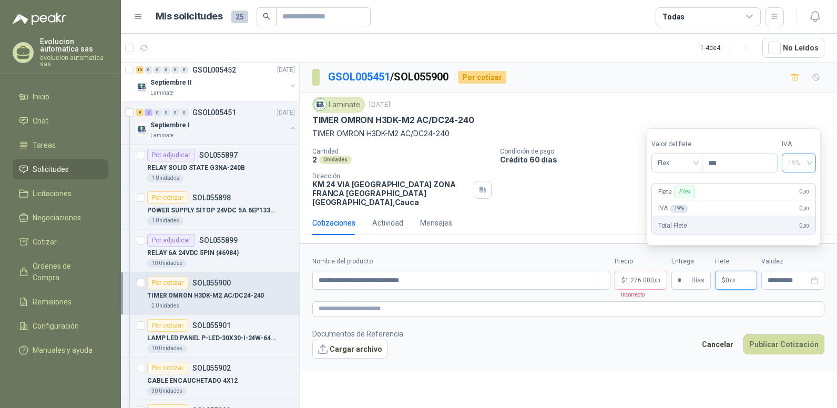
click at [810, 165] on span "19%" at bounding box center [800, 163] width 22 height 16
click at [801, 203] on div "0%" at bounding box center [804, 202] width 17 height 12
click at [780, 277] on input "**********" at bounding box center [788, 280] width 41 height 7
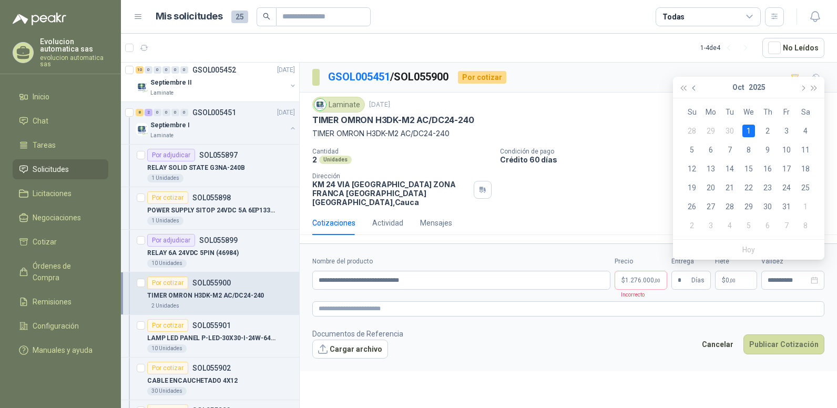
click at [693, 86] on button "button" at bounding box center [695, 87] width 12 height 21
click at [732, 207] on div "30" at bounding box center [730, 206] width 13 height 13
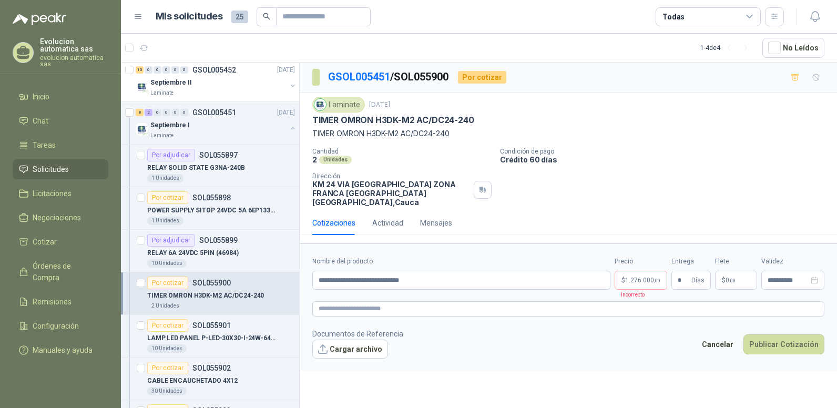
type input "**********"
click at [783, 339] on button "Publicar Cotización" at bounding box center [784, 345] width 81 height 20
click at [759, 337] on button "Publicar Cotización" at bounding box center [784, 345] width 81 height 20
click at [225, 342] on p "LAMP LED PANEL P-LED-30X30-I-24W-6400K" at bounding box center [212, 339] width 131 height 10
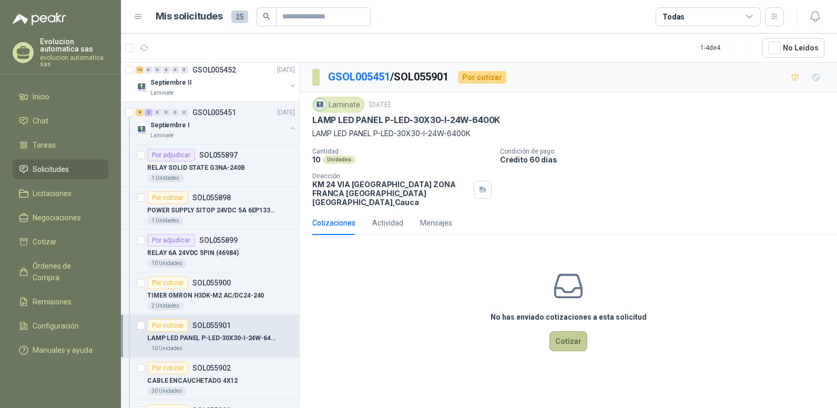
click at [568, 331] on button "Cotizar" at bounding box center [569, 341] width 38 height 20
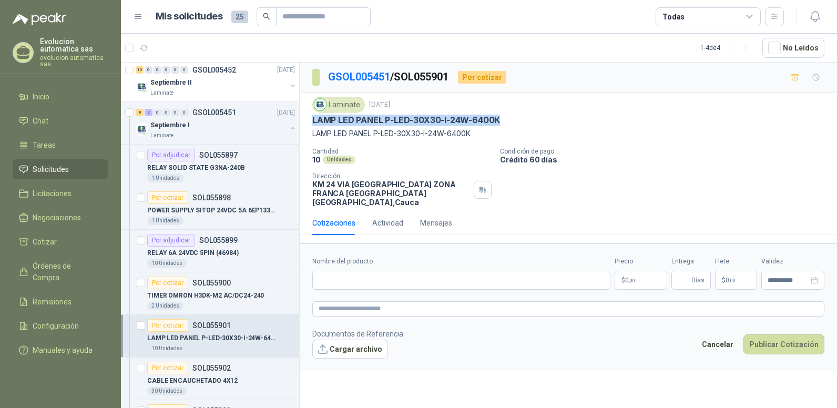
drag, startPoint x: 312, startPoint y: 120, endPoint x: 504, endPoint y: 119, distance: 192.5
click at [504, 119] on div "Laminate [DATE] LAMP LED PANEL P-LED-30X30-I-24W-6400K LAMP LED PANEL P-LED-30…" at bounding box center [569, 152] width 538 height 118
drag, startPoint x: 504, startPoint y: 119, endPoint x: 491, endPoint y: 119, distance: 13.2
copy p "LAMP LED PANEL P-LED-30X30-I-24W-6400K"
click at [338, 277] on input "Nombre del producto" at bounding box center [461, 280] width 298 height 19
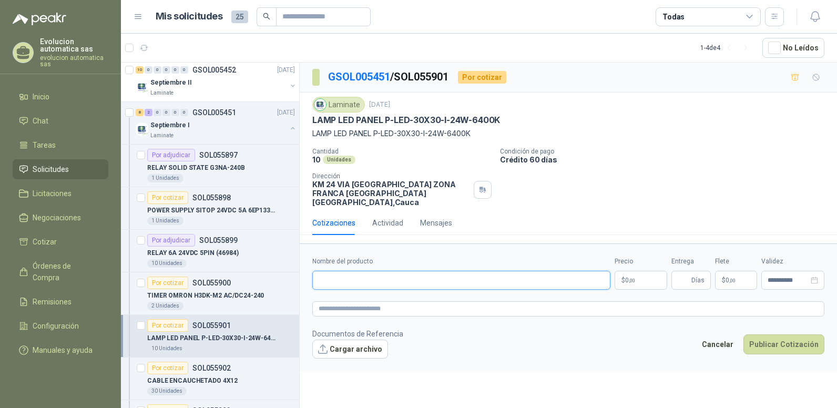
paste input "**********"
type input "**********"
click at [476, 328] on footer "Documentos de Referencia Cargar archivo Cancelar Publicar Cotización" at bounding box center [568, 343] width 512 height 31
click at [652, 276] on p "$ 0 ,00" at bounding box center [641, 280] width 53 height 19
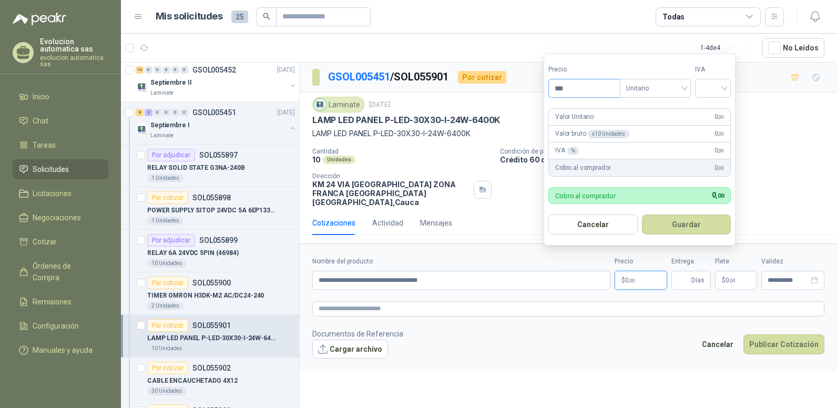
click at [560, 88] on input "***" at bounding box center [584, 88] width 71 height 18
click at [685, 83] on span "Unitario" at bounding box center [656, 88] width 58 height 16
type input "********"
click at [657, 112] on div "Unitario" at bounding box center [658, 110] width 54 height 12
click at [724, 90] on input "search" at bounding box center [713, 87] width 23 height 16
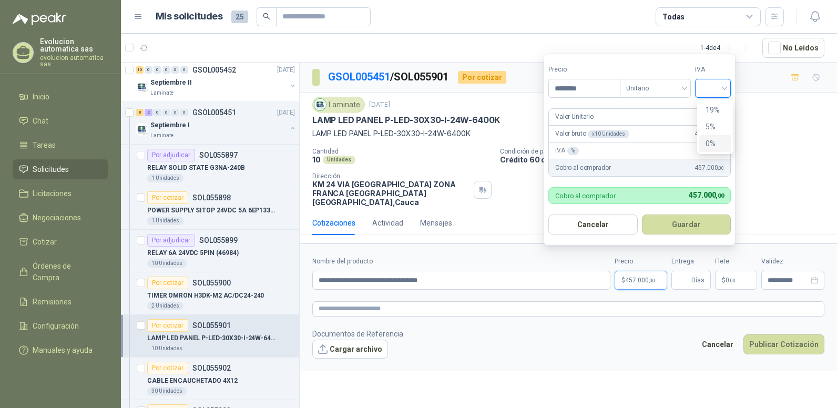
click at [710, 140] on div "0%" at bounding box center [715, 144] width 19 height 12
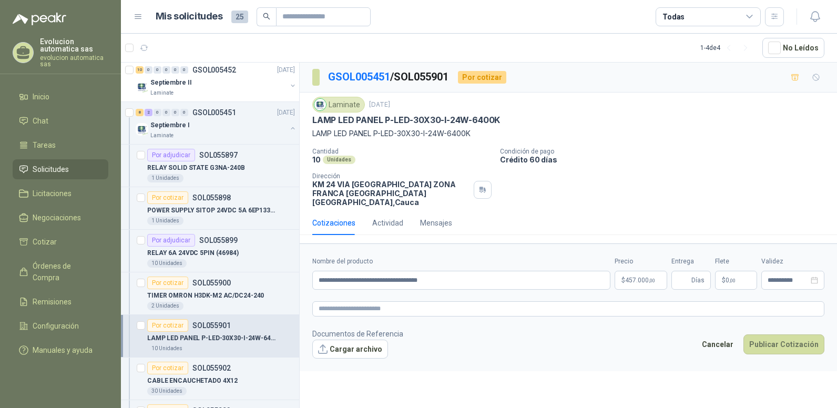
click at [570, 318] on form "**********" at bounding box center [569, 307] width 538 height 127
click at [775, 339] on button "Publicar Cotización" at bounding box center [784, 345] width 81 height 20
type input "*"
click at [756, 335] on button "Publicar Cotización" at bounding box center [784, 345] width 81 height 20
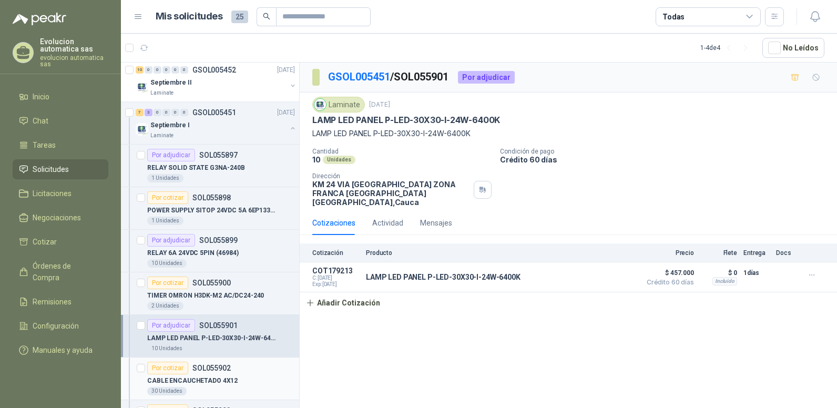
click at [208, 379] on p "CABLE ENCAUCHETADO 4X12" at bounding box center [192, 381] width 90 height 10
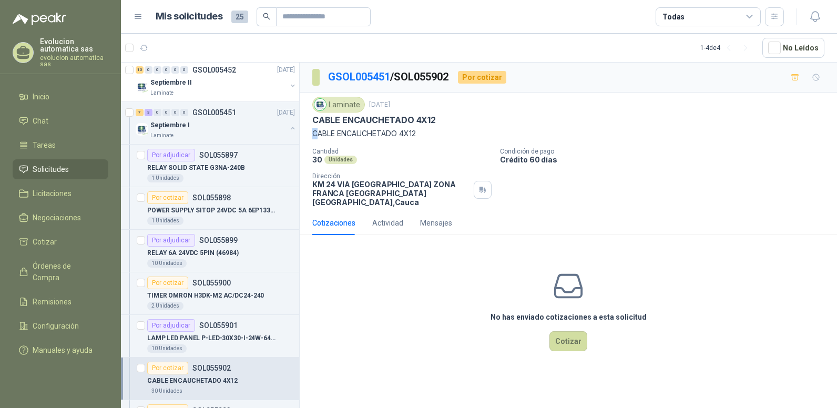
drag, startPoint x: 312, startPoint y: 132, endPoint x: 317, endPoint y: 130, distance: 5.4
click at [317, 130] on div "Laminate [DATE] CABLE ENCAUCHETADO 4X12 CABLE ENCAUCHETADO 4X12 Cantidad 30 U…" at bounding box center [569, 152] width 538 height 118
drag, startPoint x: 317, startPoint y: 130, endPoint x: 328, endPoint y: 147, distance: 19.9
click at [328, 147] on div "Laminate [DATE] CABLE ENCAUCHETADO 4X12 CABLE ENCAUCHETADO 4X12 Cantidad 30 U…" at bounding box center [568, 152] width 512 height 110
drag, startPoint x: 312, startPoint y: 132, endPoint x: 425, endPoint y: 130, distance: 113.1
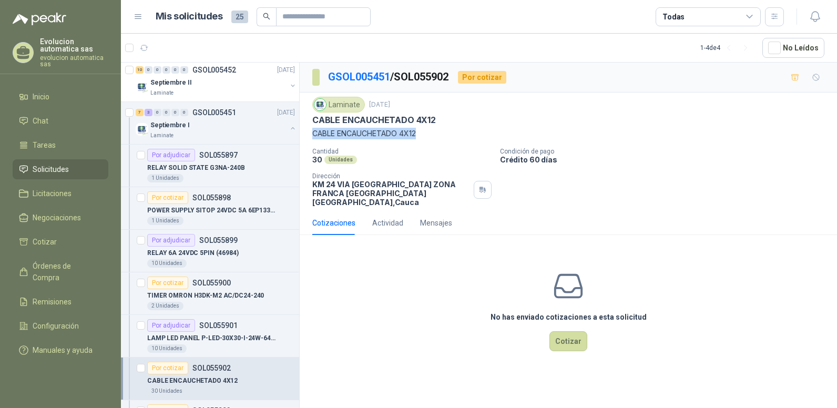
click at [425, 130] on div "Laminate [DATE] CABLE ENCAUCHETADO 4X12 CABLE ENCAUCHETADO 4X12 Cantidad 30 U…" at bounding box center [569, 152] width 538 height 118
copy p "CABLE ENCAUCHETADO 4X12"
click at [580, 339] on button "Cotizar" at bounding box center [569, 341] width 38 height 20
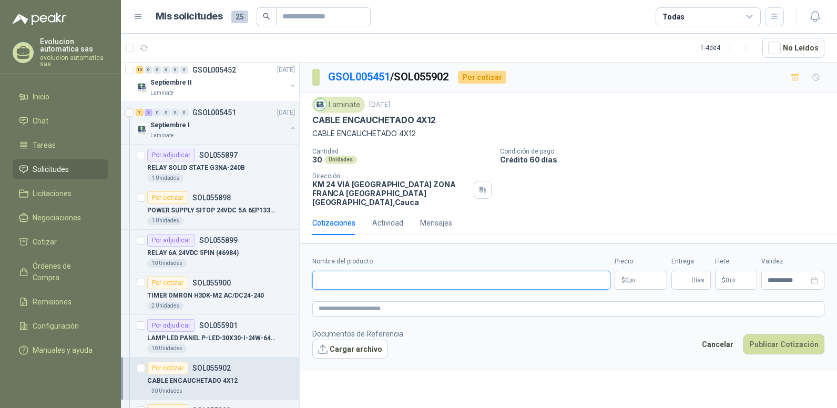
click at [367, 271] on input "Nombre del producto" at bounding box center [461, 280] width 298 height 19
paste input "**********"
type input "**********"
click at [489, 360] on form "**********" at bounding box center [569, 307] width 538 height 127
click at [624, 272] on p "$ 0 ,00" at bounding box center [641, 280] width 53 height 19
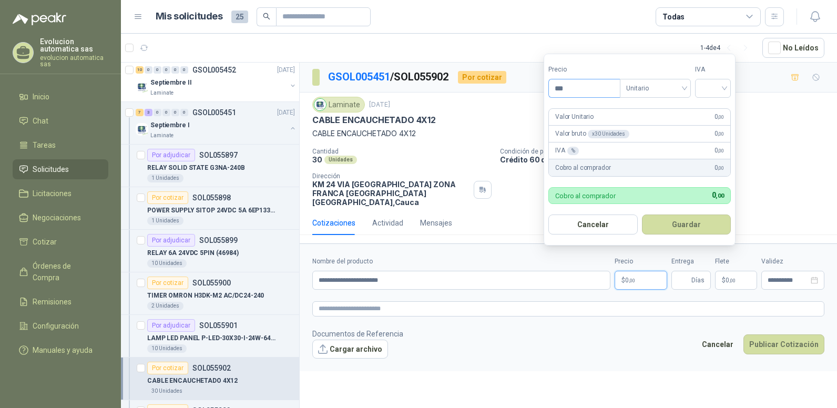
click at [560, 86] on input "***" at bounding box center [584, 88] width 71 height 18
click at [679, 88] on span "Unitario" at bounding box center [656, 88] width 58 height 16
type input "********"
click at [655, 108] on div "Unitario" at bounding box center [658, 110] width 54 height 12
click at [714, 92] on input "search" at bounding box center [713, 87] width 23 height 16
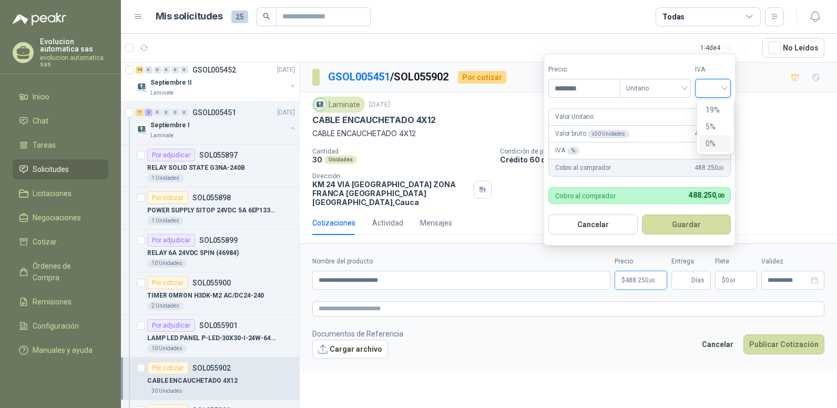
click at [711, 142] on div "0%" at bounding box center [715, 144] width 19 height 12
click at [685, 227] on button "Guardar" at bounding box center [688, 225] width 90 height 20
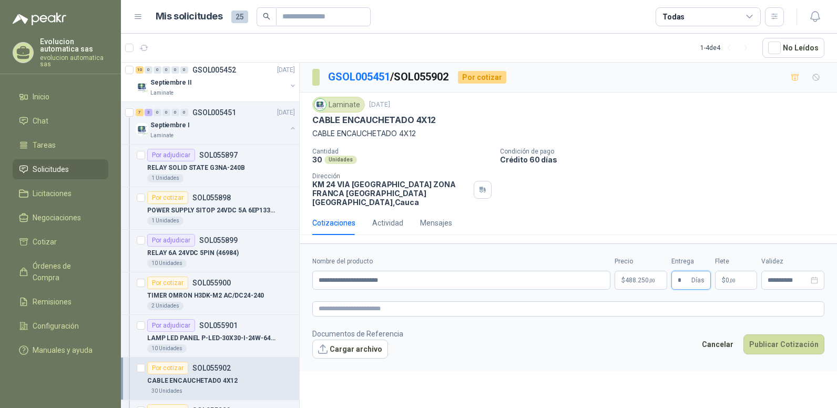
type input "*"
click at [659, 315] on form "**********" at bounding box center [569, 307] width 538 height 127
click at [775, 277] on input "**********" at bounding box center [788, 280] width 41 height 7
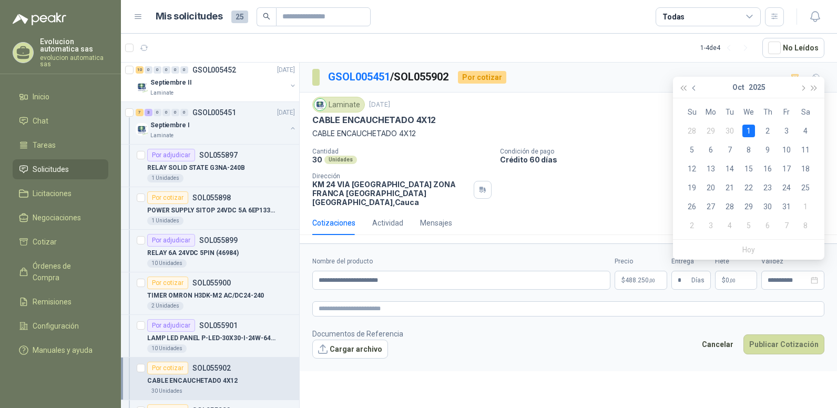
click at [694, 88] on span "button" at bounding box center [695, 88] width 5 height 5
click at [726, 209] on div "30" at bounding box center [730, 206] width 13 height 13
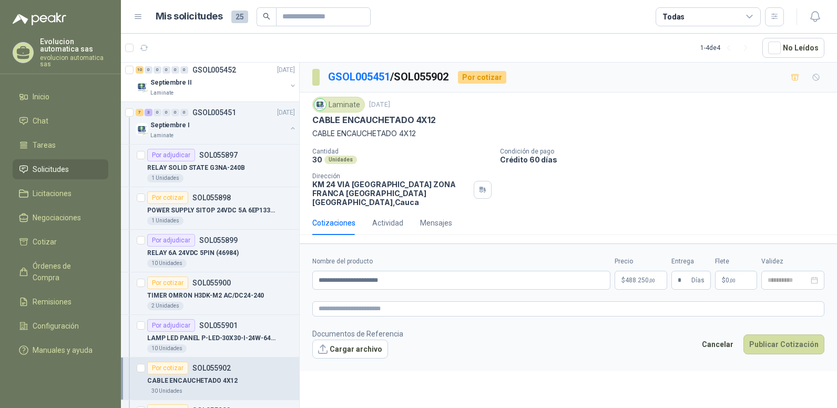
type input "**********"
click at [782, 335] on button "Publicar Cotización" at bounding box center [784, 345] width 81 height 20
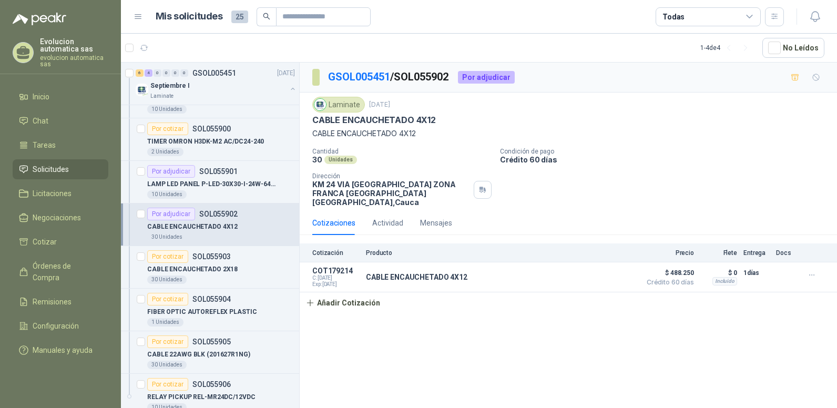
scroll to position [358, 0]
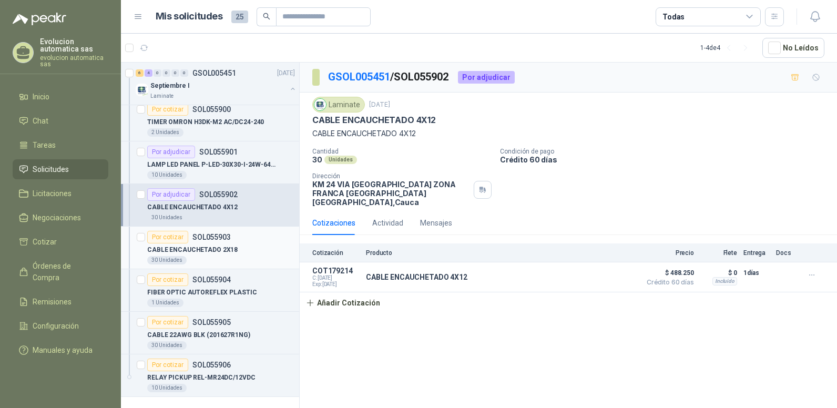
click at [196, 253] on p "CABLE ENCAUCHETADO 2X18" at bounding box center [192, 250] width 90 height 10
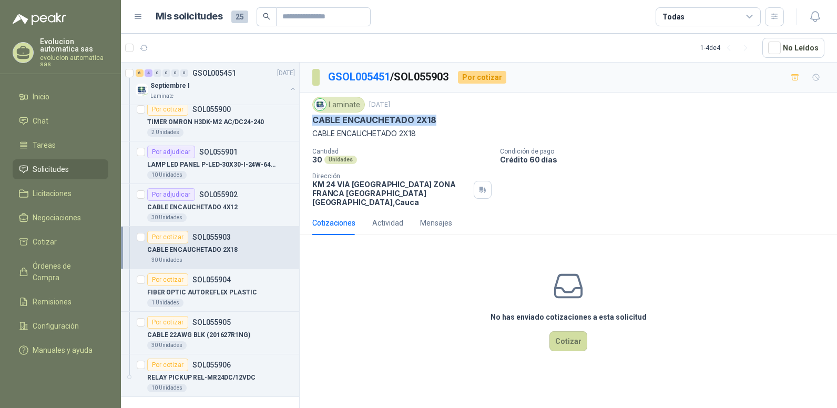
drag, startPoint x: 312, startPoint y: 118, endPoint x: 436, endPoint y: 119, distance: 123.6
click at [436, 119] on div "Laminate [DATE] CABLE ENCAUCHETADO 2X18 CABLE ENCAUCHETADO 2X18 Cantidad 30 U…" at bounding box center [569, 152] width 538 height 118
copy p "CABLE ENCAUCHETADO 2X18"
click at [577, 336] on button "Cotizar" at bounding box center [569, 341] width 38 height 20
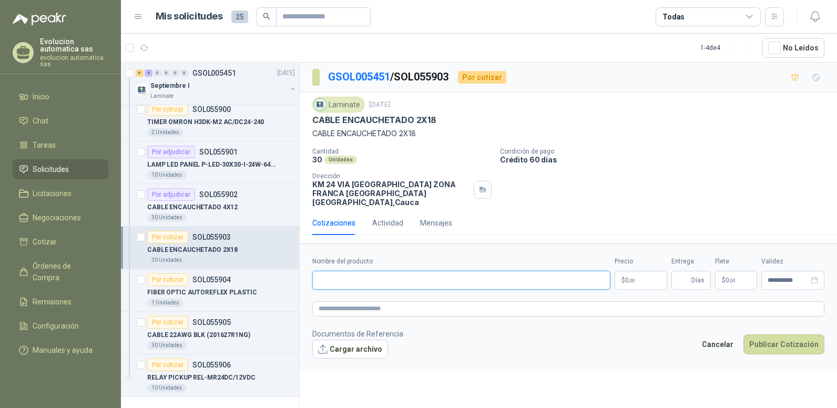
click at [386, 274] on input "Nombre del producto" at bounding box center [461, 280] width 298 height 19
paste input "**********"
type input "**********"
click at [455, 331] on footer "Documentos de Referencia Cargar archivo Cancelar Publicar Cotización" at bounding box center [568, 343] width 512 height 31
click at [628, 277] on span "0 ,00" at bounding box center [630, 280] width 10 height 6
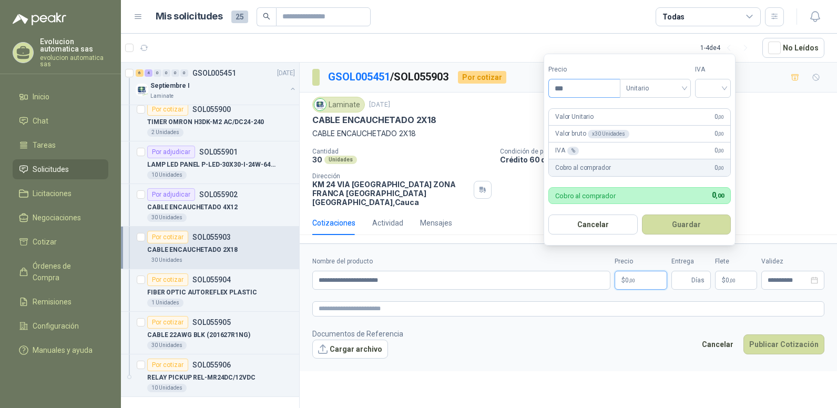
drag, startPoint x: 561, startPoint y: 89, endPoint x: 569, endPoint y: 89, distance: 7.4
click at [569, 89] on input "***" at bounding box center [584, 88] width 71 height 18
click at [674, 92] on span "Unitario" at bounding box center [656, 88] width 58 height 16
type input "*******"
click at [669, 112] on div "Unitario" at bounding box center [658, 110] width 54 height 12
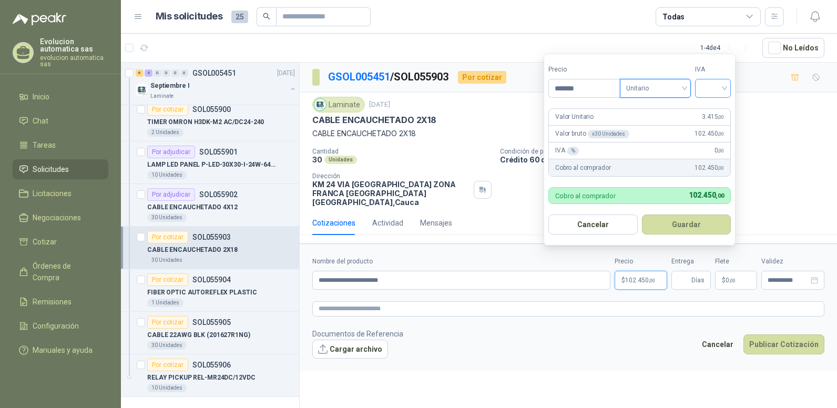
click at [721, 90] on input "search" at bounding box center [713, 87] width 23 height 16
click at [712, 141] on div "0%" at bounding box center [715, 144] width 19 height 12
click at [516, 275] on input "**********" at bounding box center [461, 280] width 298 height 19
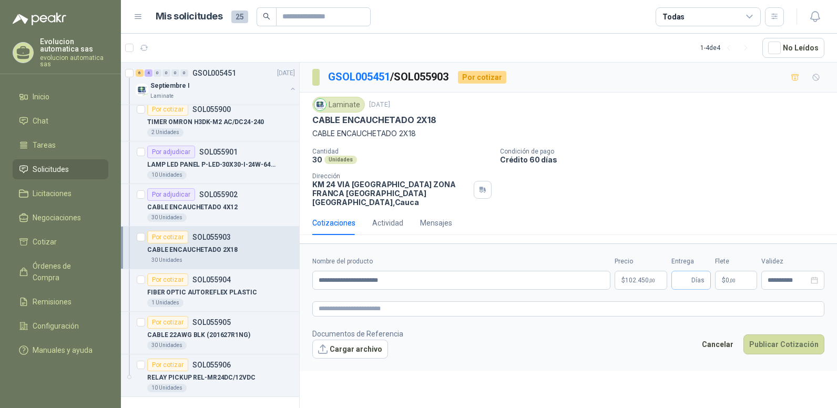
click at [691, 274] on span "Días" at bounding box center [691, 280] width 39 height 19
type input "*"
click at [683, 328] on footer "Documentos de Referencia Cargar archivo Cancelar Publicar Cotización" at bounding box center [568, 343] width 512 height 31
click at [790, 277] on input "**********" at bounding box center [788, 280] width 41 height 7
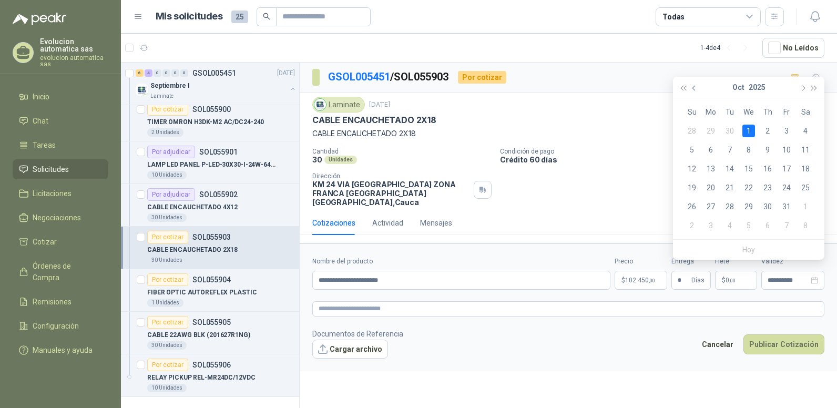
click at [692, 86] on button "button" at bounding box center [695, 87] width 12 height 21
click at [731, 205] on div "30" at bounding box center [730, 206] width 13 height 13
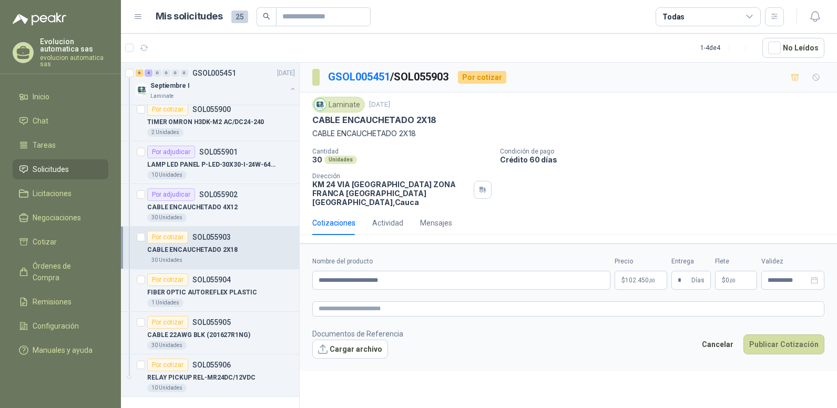
type input "**********"
click at [776, 335] on button "Publicar Cotización" at bounding box center [784, 345] width 81 height 20
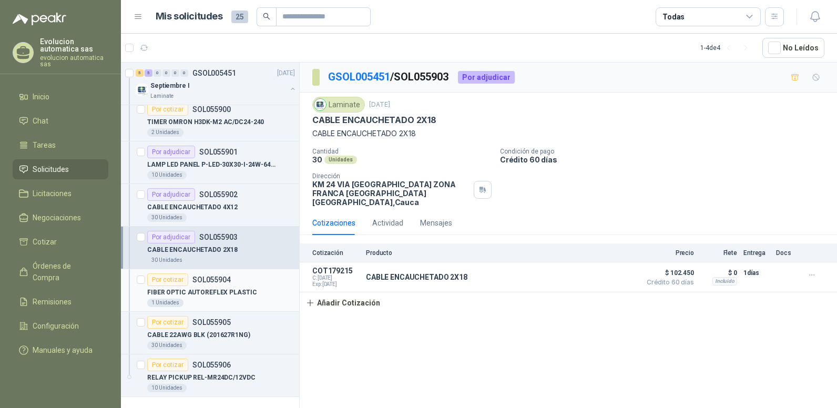
click at [223, 286] on div "FIBER OPTIC AUTOREFLEX PLASTIC" at bounding box center [221, 292] width 148 height 13
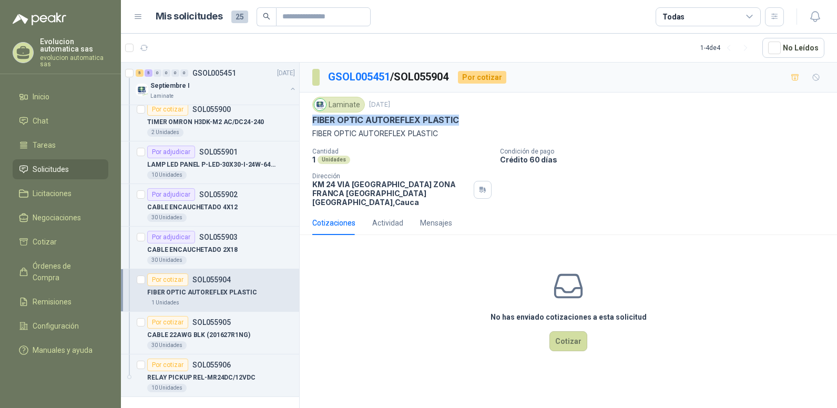
drag, startPoint x: 311, startPoint y: 119, endPoint x: 458, endPoint y: 126, distance: 146.9
click at [458, 126] on div "Laminate [DATE] FIBER OPTIC AUTOREFLEX PLASTIC FIBER OPTIC AUTOREFLEX PLASTIC…" at bounding box center [569, 152] width 538 height 118
drag, startPoint x: 458, startPoint y: 126, endPoint x: 443, endPoint y: 121, distance: 15.5
copy p "FIBER OPTIC AUTOREFLEX PLASTIC"
click at [573, 337] on button "Cotizar" at bounding box center [569, 341] width 38 height 20
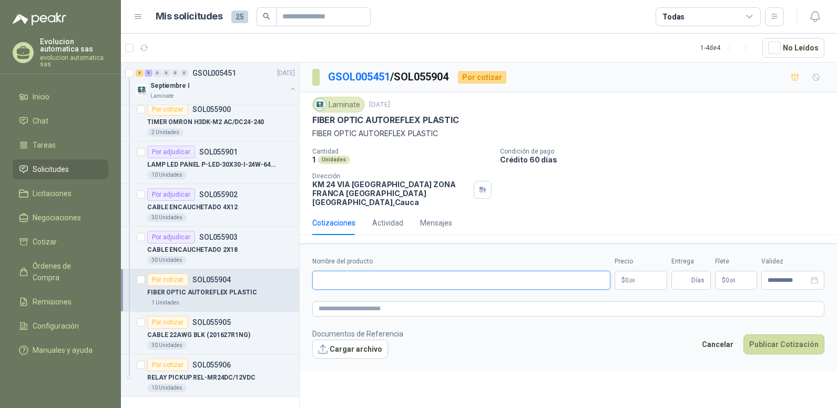
click at [366, 277] on input "Nombre del producto" at bounding box center [461, 280] width 298 height 19
paste input "**********"
type input "**********"
click at [471, 328] on footer "Documentos de Referencia Cargar archivo Cancelar Publicar Cotización" at bounding box center [568, 343] width 512 height 31
click at [636, 277] on p "$ 0 ,00" at bounding box center [641, 280] width 53 height 19
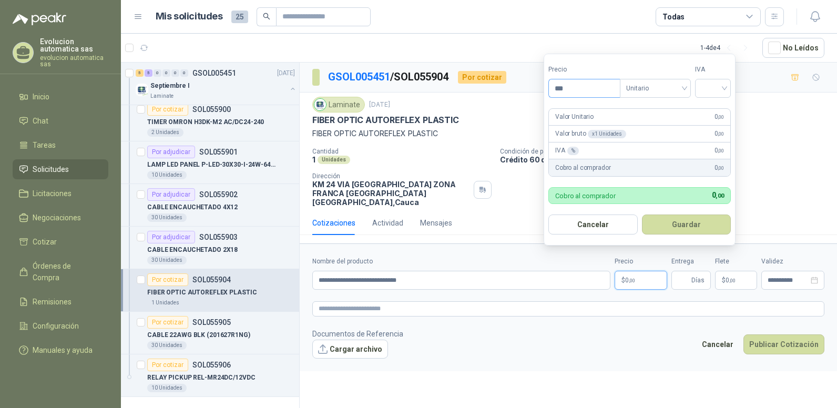
drag, startPoint x: 561, startPoint y: 87, endPoint x: 572, endPoint y: 87, distance: 11.6
click at [572, 87] on input "***" at bounding box center [584, 88] width 71 height 18
click at [660, 87] on span "Unitario" at bounding box center [656, 88] width 58 height 16
type input "*********"
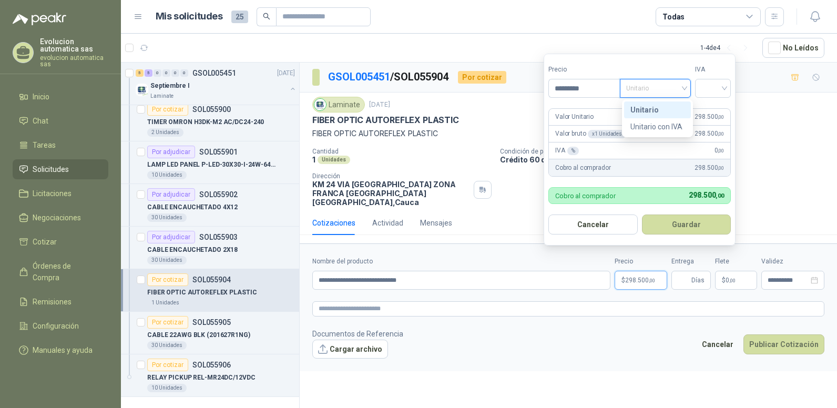
click at [661, 114] on div "Unitario" at bounding box center [658, 110] width 54 height 12
click at [719, 90] on input "search" at bounding box center [713, 87] width 23 height 16
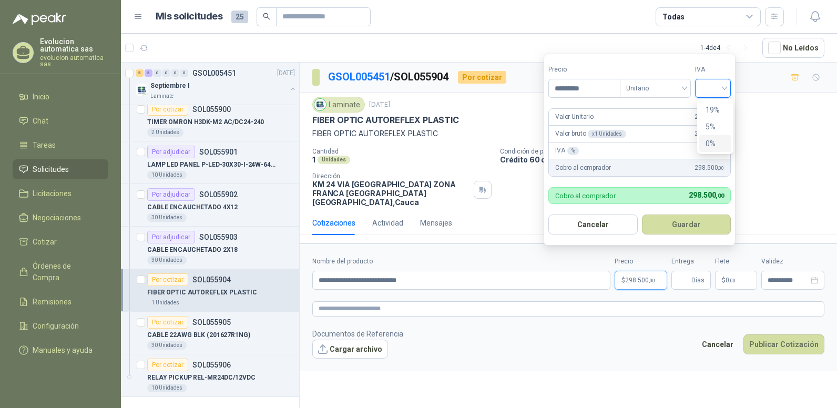
click at [711, 143] on div "0%" at bounding box center [715, 144] width 19 height 12
click at [498, 301] on textarea at bounding box center [568, 308] width 512 height 15
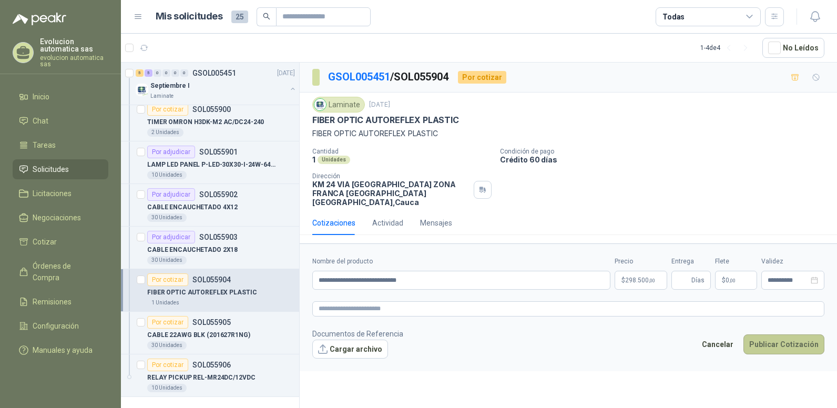
click at [787, 345] on button "Publicar Cotización" at bounding box center [784, 345] width 81 height 20
type input "*"
click at [783, 335] on button "Publicar Cotización" at bounding box center [784, 345] width 81 height 20
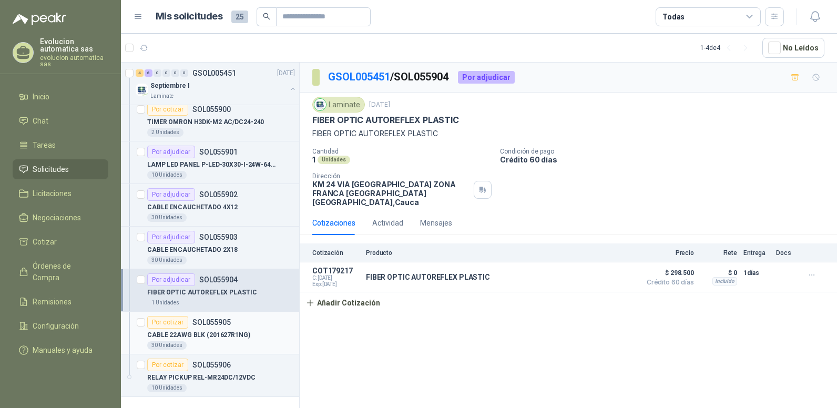
click at [237, 329] on div "CABLE 22AWG BLK (201627R1NG)" at bounding box center [221, 335] width 148 height 13
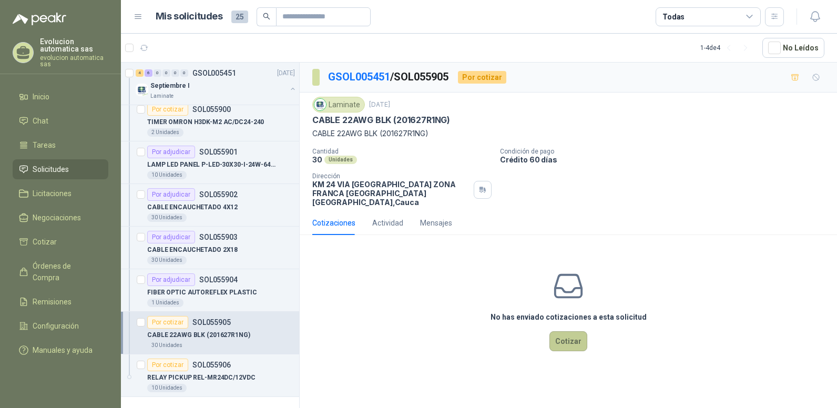
click at [575, 331] on button "Cotizar" at bounding box center [569, 341] width 38 height 20
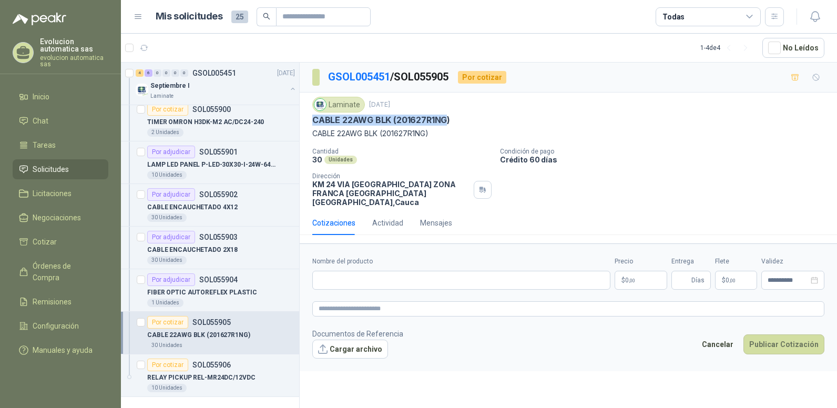
drag, startPoint x: 315, startPoint y: 119, endPoint x: 447, endPoint y: 118, distance: 132.6
click at [447, 118] on p "CABLE 22AWG BLK (201627R1NG)" at bounding box center [381, 120] width 138 height 11
drag, startPoint x: 447, startPoint y: 118, endPoint x: 438, endPoint y: 125, distance: 11.7
click at [438, 125] on p "CABLE 22AWG BLK (201627R1NG)" at bounding box center [381, 120] width 138 height 11
drag, startPoint x: 312, startPoint y: 118, endPoint x: 453, endPoint y: 125, distance: 141.1
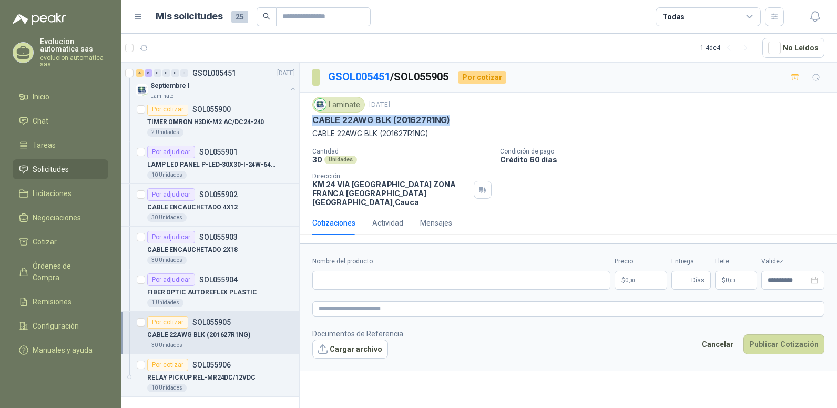
click at [453, 125] on div "CABLE 22AWG BLK (201627R1NG)" at bounding box center [568, 120] width 512 height 11
copy p "CABLE 22AWG BLK (201627R1NG)"
click at [347, 271] on input "Nombre del producto" at bounding box center [461, 280] width 298 height 19
paste input "**********"
type input "**********"
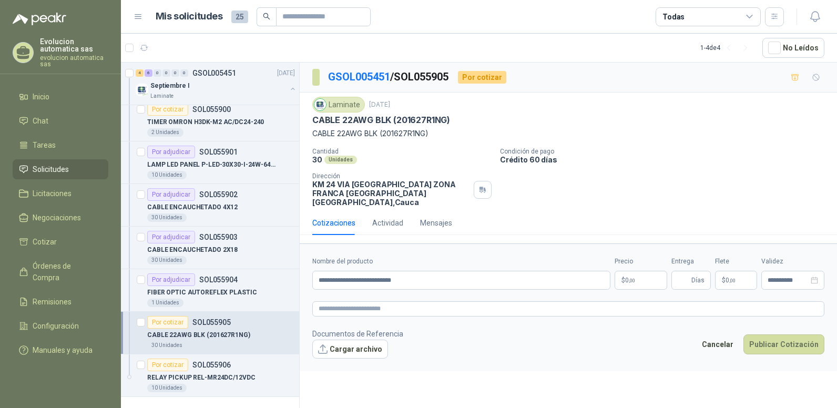
click at [444, 312] on form "**********" at bounding box center [569, 307] width 538 height 127
click at [647, 272] on p "$ 0 ,00" at bounding box center [641, 280] width 53 height 19
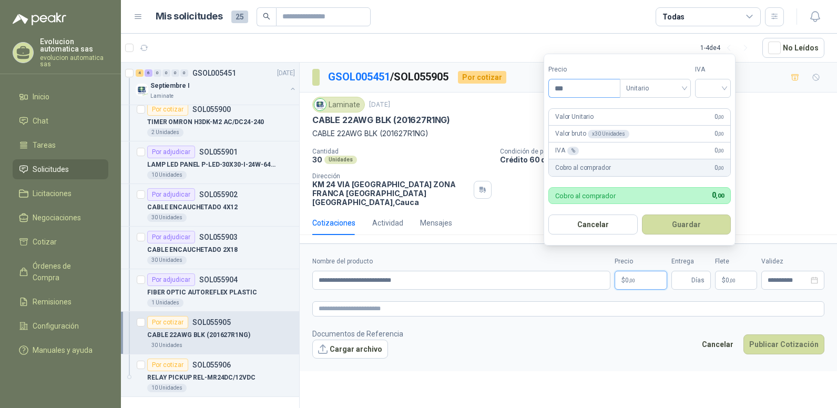
click at [561, 88] on input "***" at bounding box center [584, 88] width 71 height 18
type input "********"
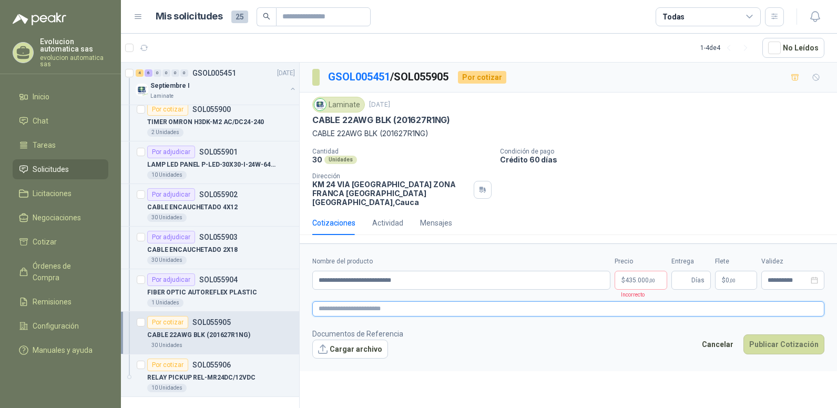
click at [522, 301] on textarea at bounding box center [568, 308] width 512 height 15
click at [642, 277] on span "435.000 ,00" at bounding box center [640, 280] width 30 height 6
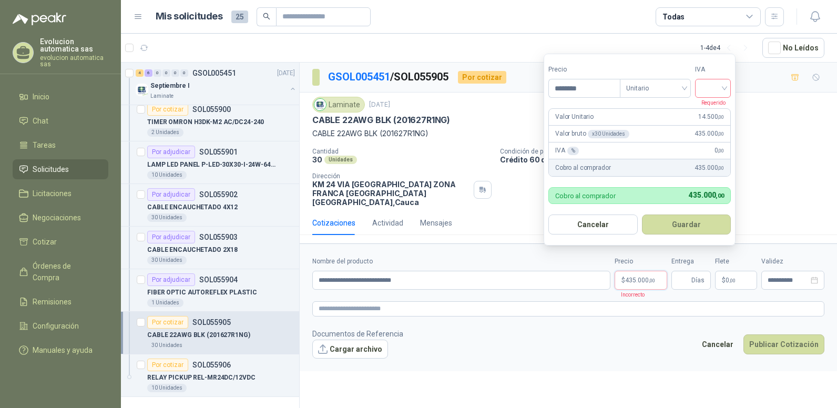
click at [713, 84] on input "search" at bounding box center [713, 87] width 23 height 16
click at [724, 146] on div "0%" at bounding box center [715, 144] width 19 height 12
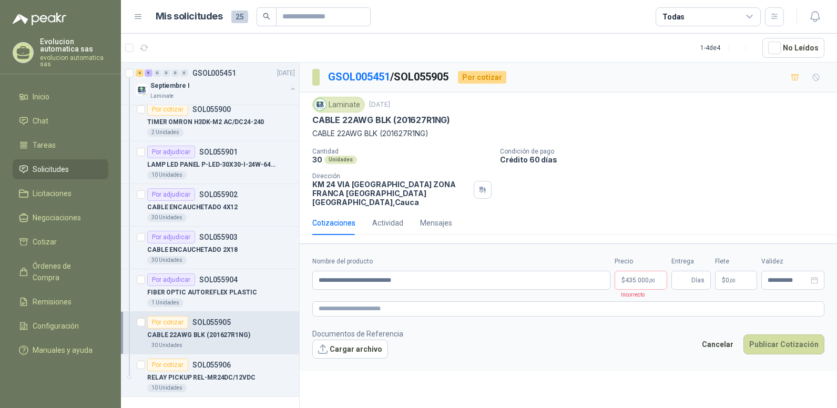
click at [587, 370] on div "**********" at bounding box center [569, 237] width 538 height 349
click at [690, 274] on input "Entrega" at bounding box center [684, 280] width 12 height 18
type input "*"
click at [781, 336] on button "Publicar Cotización" at bounding box center [784, 345] width 81 height 20
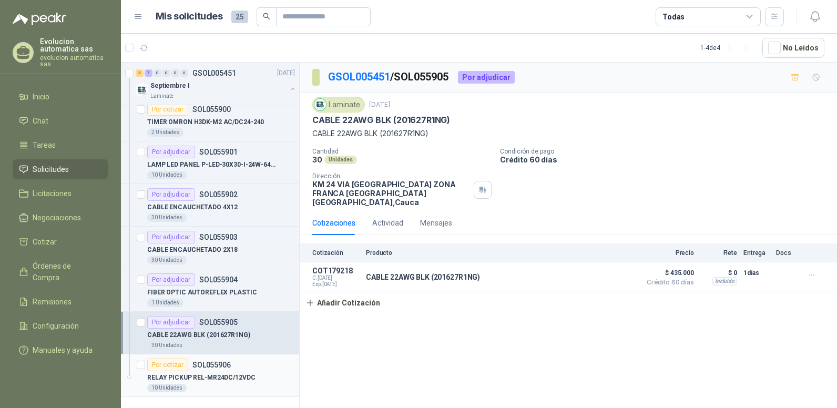
click at [205, 373] on p "RELAY PICKUP REL-MR24DC/12VDC" at bounding box center [201, 378] width 108 height 10
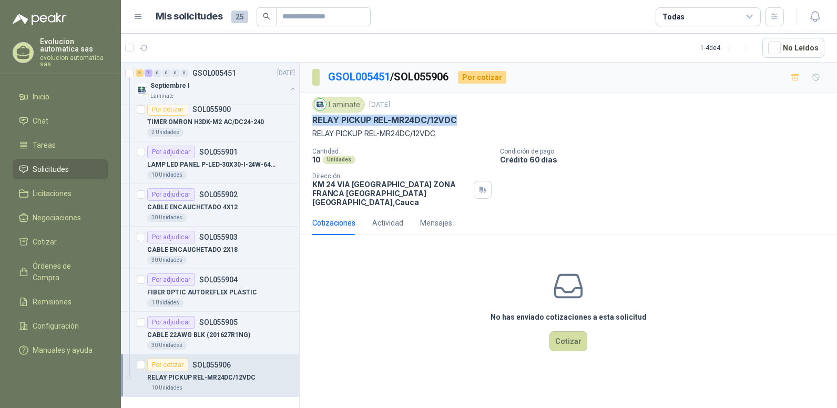
drag, startPoint x: 312, startPoint y: 120, endPoint x: 459, endPoint y: 119, distance: 147.3
click at [459, 119] on div "Laminate [DATE] RELAY PICKUP REL-MR24DC/12VDC RELAY PICKUP REL-MR24DC/12VDC C…" at bounding box center [569, 152] width 538 height 118
copy p "RELAY PICKUP REL-MR24DC/12VDC"
click at [575, 345] on div "No has enviado cotizaciones a esta solicitud Cotizar" at bounding box center [569, 311] width 538 height 134
click at [574, 336] on button "Cotizar" at bounding box center [569, 341] width 38 height 20
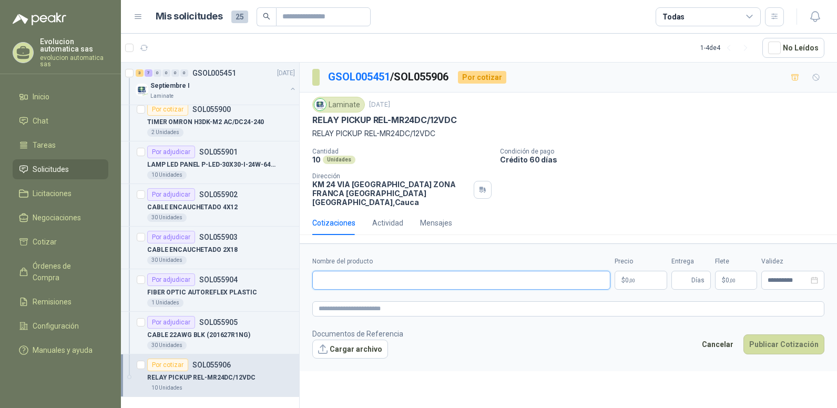
click at [335, 274] on input "Nombre del producto" at bounding box center [461, 280] width 298 height 19
paste input "**********"
type input "**********"
click at [581, 345] on footer "Documentos de Referencia Cargar archivo Cancelar Publicar Cotización" at bounding box center [568, 343] width 512 height 31
click at [629, 278] on span ",00" at bounding box center [632, 281] width 6 height 6
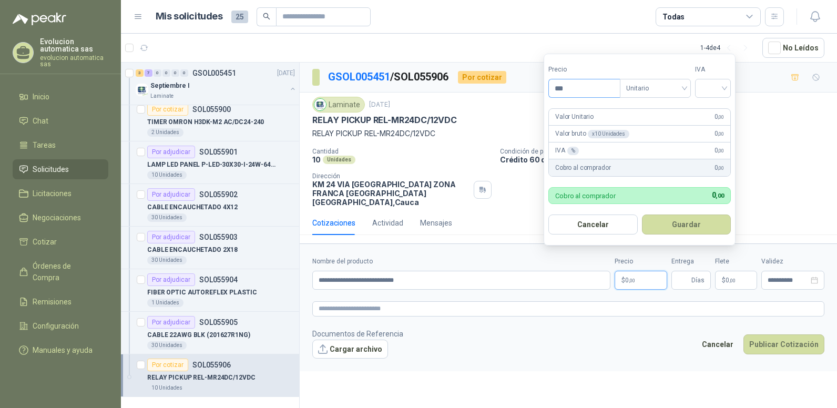
drag, startPoint x: 562, startPoint y: 86, endPoint x: 570, endPoint y: 86, distance: 8.4
click at [570, 86] on input "***" at bounding box center [584, 88] width 71 height 18
click at [662, 89] on span "Unitario" at bounding box center [656, 88] width 58 height 16
type input "********"
click at [654, 108] on div "Unitario" at bounding box center [658, 110] width 54 height 12
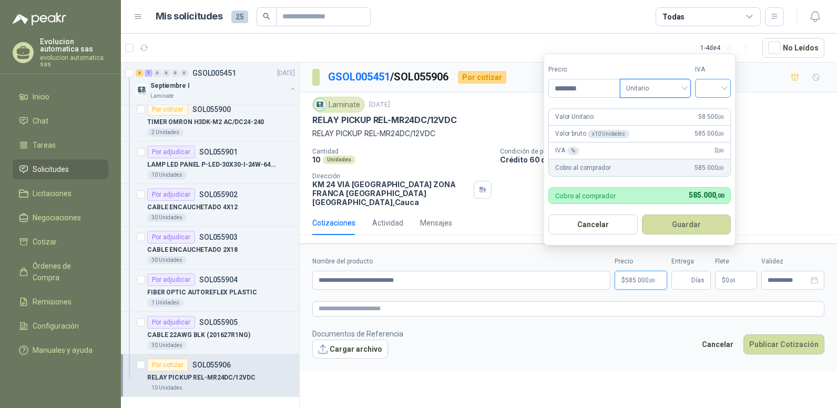
click at [711, 87] on input "search" at bounding box center [713, 87] width 23 height 16
click at [713, 145] on div "0%" at bounding box center [715, 144] width 19 height 12
click at [427, 359] on form "**********" at bounding box center [569, 307] width 538 height 127
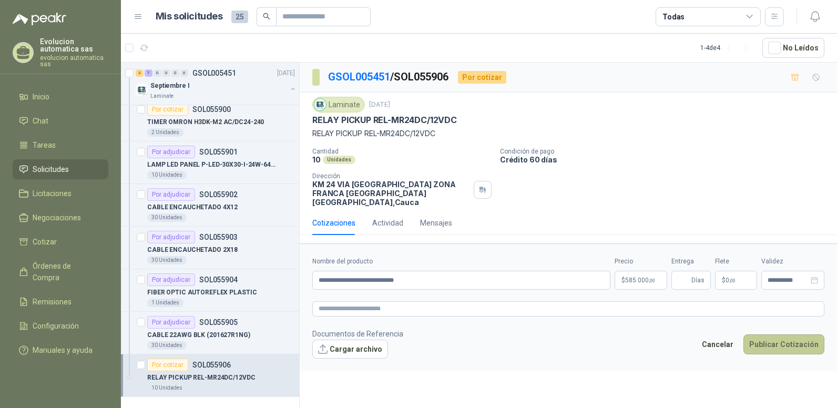
click at [774, 340] on button "Publicar Cotización" at bounding box center [784, 345] width 81 height 20
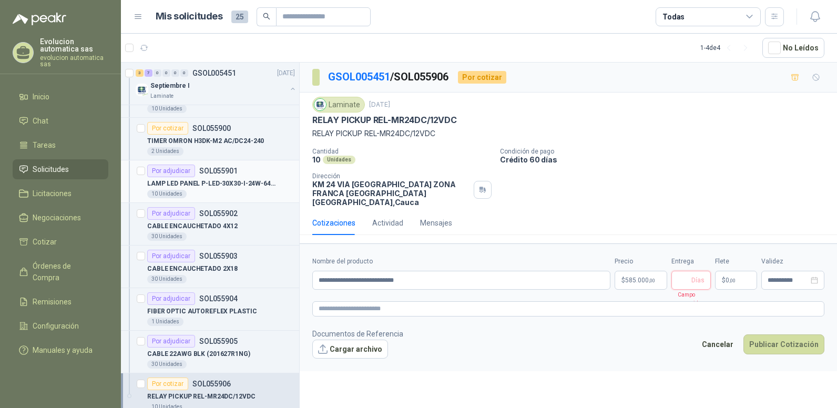
scroll to position [358, 0]
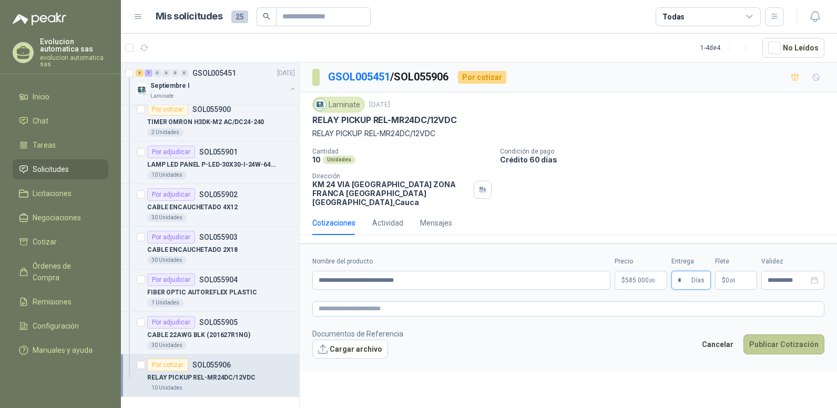
type input "*"
click at [770, 335] on button "Publicar Cotización" at bounding box center [784, 345] width 81 height 20
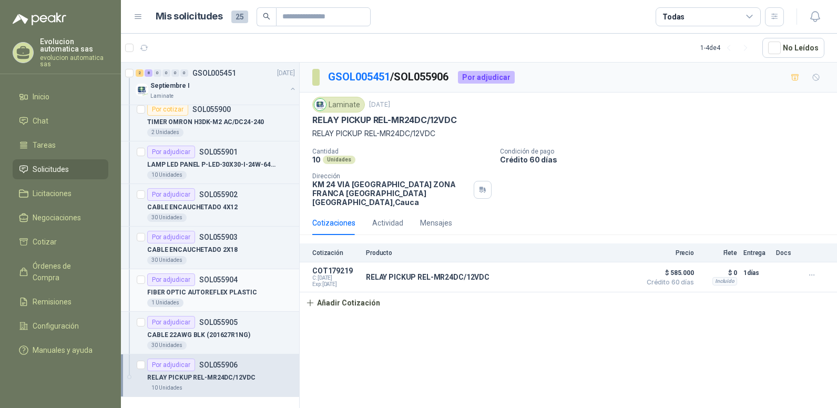
scroll to position [253, 0]
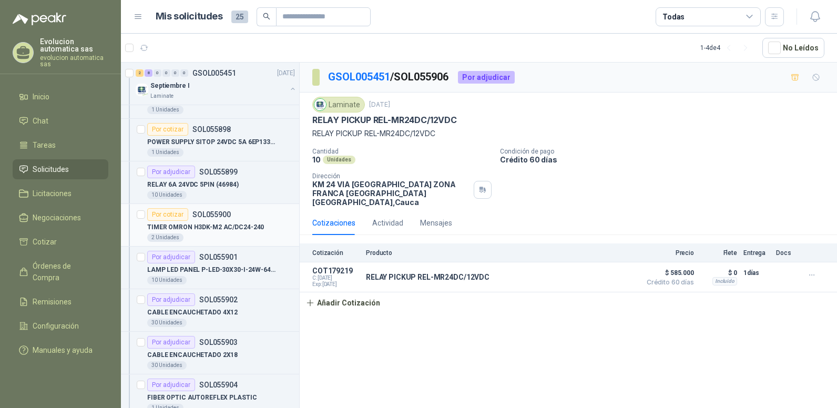
click at [191, 225] on p "TIMER OMRON H3DK-M2 AC/DC24-240" at bounding box center [205, 228] width 117 height 10
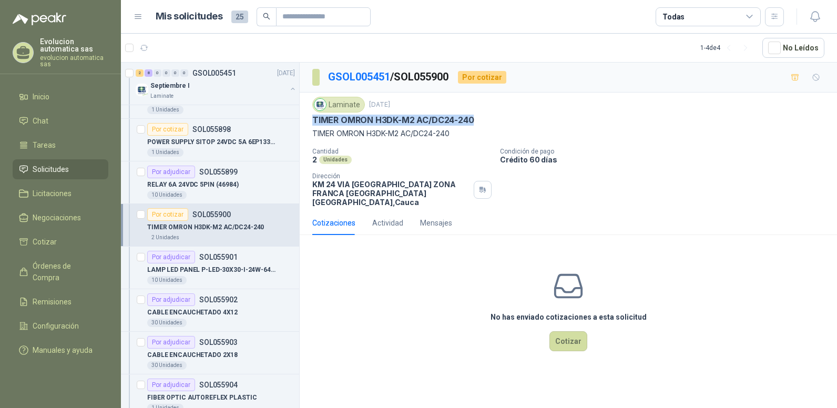
drag, startPoint x: 312, startPoint y: 120, endPoint x: 487, endPoint y: 123, distance: 174.1
click at [487, 123] on div "TIMER OMRON H3DK-M2 AC/DC24-240" at bounding box center [568, 120] width 512 height 11
click at [578, 334] on button "Cotizar" at bounding box center [569, 341] width 38 height 20
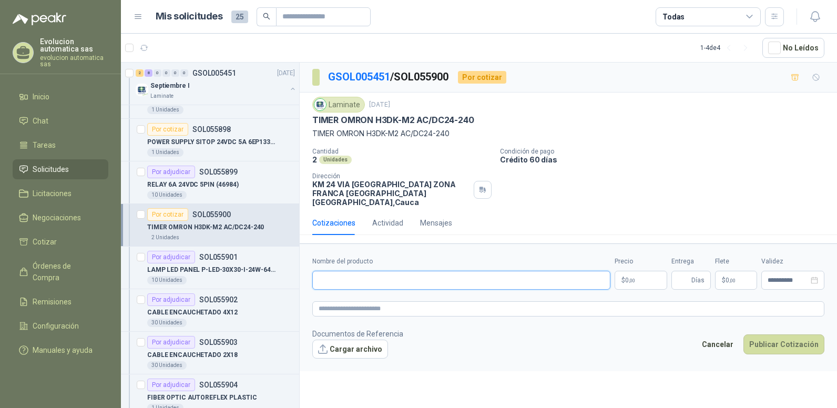
click at [334, 274] on input "Nombre del producto" at bounding box center [461, 280] width 298 height 19
paste input "**********"
type input "**********"
click at [503, 339] on footer "Documentos de Referencia Cargar archivo Cancelar Publicar Cotización" at bounding box center [568, 343] width 512 height 31
click at [632, 279] on p "$ 0 ,00" at bounding box center [641, 280] width 53 height 19
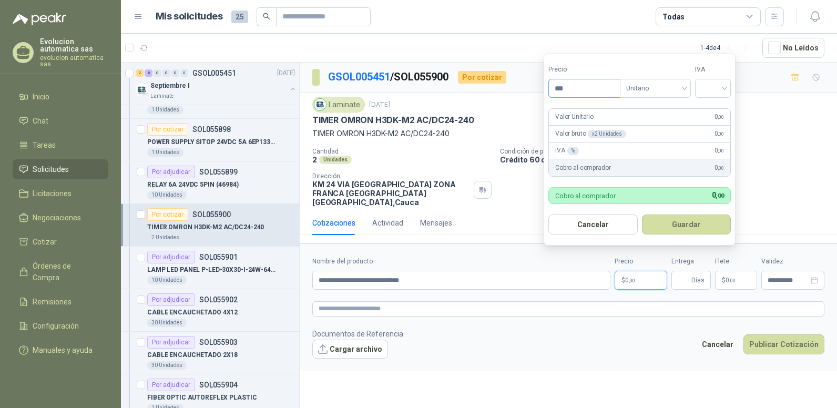
drag, startPoint x: 566, startPoint y: 88, endPoint x: 575, endPoint y: 89, distance: 9.5
click at [573, 89] on input "***" at bounding box center [584, 88] width 71 height 18
click at [684, 86] on span "Unitario" at bounding box center [656, 88] width 58 height 16
type input "*********"
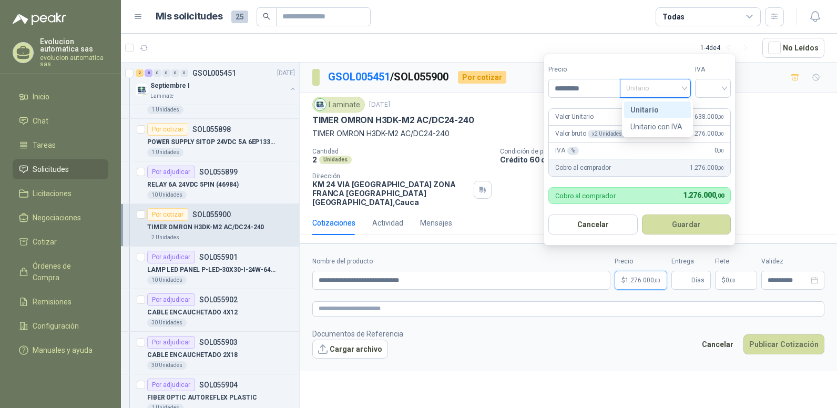
drag, startPoint x: 662, startPoint y: 107, endPoint x: 693, endPoint y: 104, distance: 31.2
click at [661, 107] on div "Unitario" at bounding box center [658, 110] width 54 height 12
click at [720, 90] on input "search" at bounding box center [713, 87] width 23 height 16
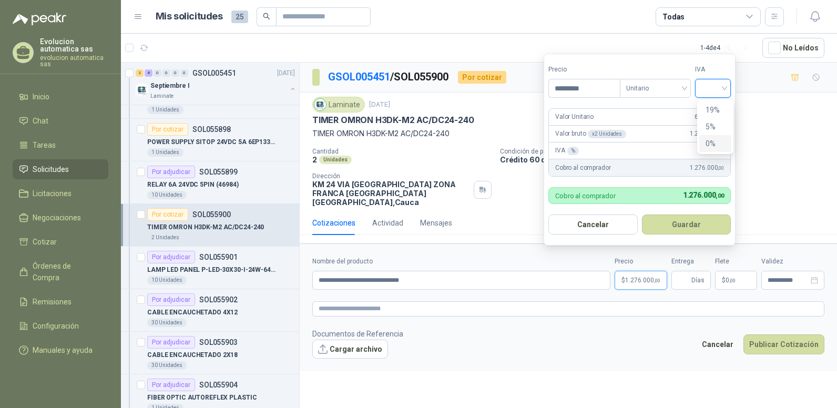
click at [709, 144] on div "0%" at bounding box center [715, 144] width 19 height 12
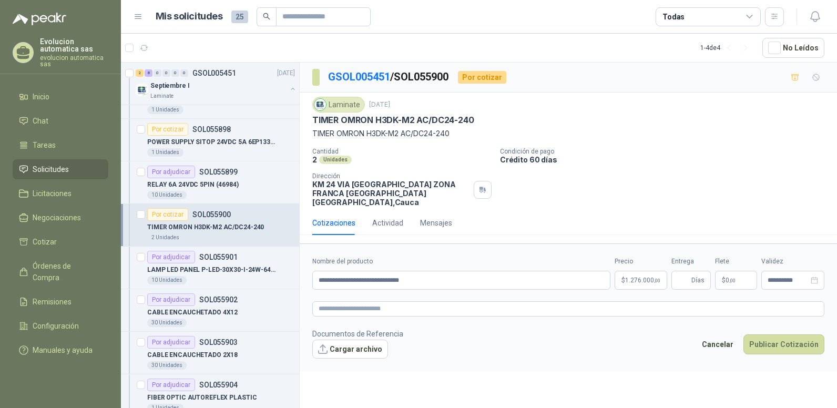
drag, startPoint x: 545, startPoint y: 328, endPoint x: 618, endPoint y: 322, distance: 73.4
click at [546, 329] on footer "Documentos de Referencia Cargar archivo Cancelar Publicar Cotización" at bounding box center [568, 343] width 512 height 31
click at [767, 336] on button "Publicar Cotización" at bounding box center [784, 345] width 81 height 20
click at [768, 335] on button "Publicar Cotización" at bounding box center [784, 345] width 81 height 20
type input "*"
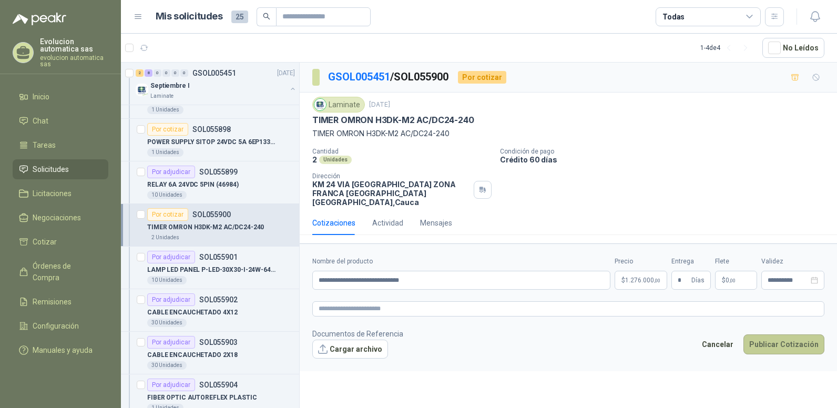
click at [769, 335] on button "Publicar Cotización" at bounding box center [784, 345] width 81 height 20
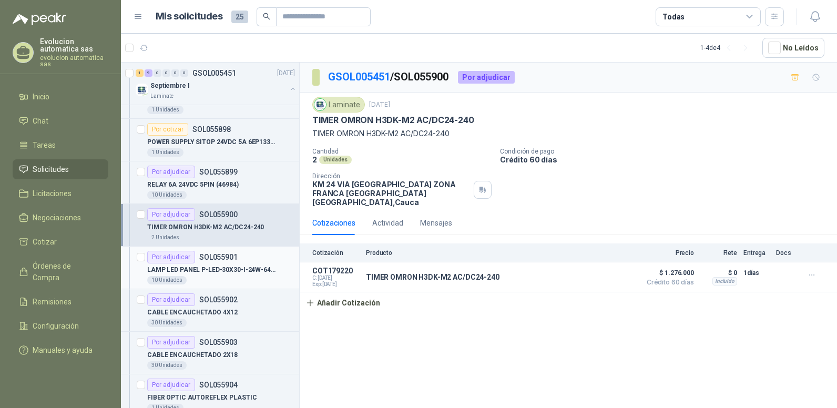
scroll to position [95, 0]
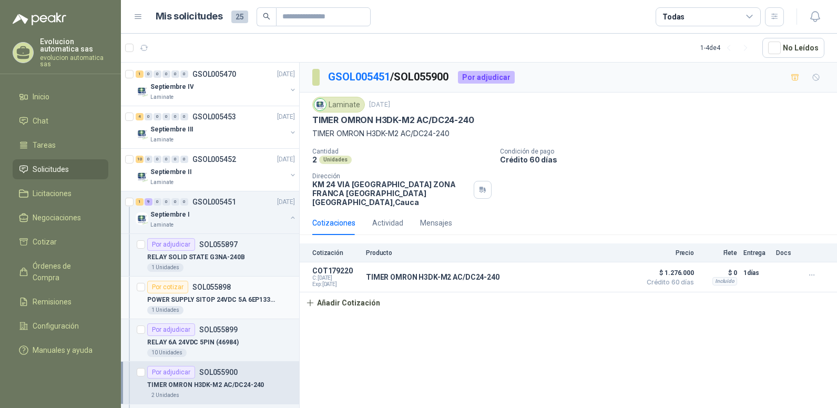
click at [165, 288] on div "Por cotizar" at bounding box center [167, 287] width 41 height 13
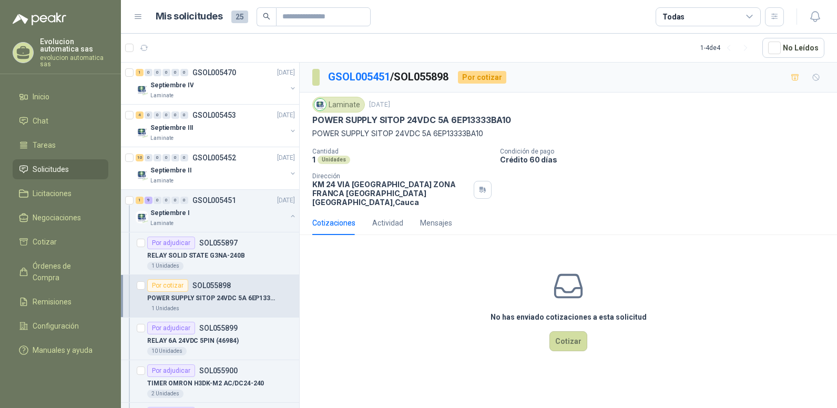
scroll to position [88, 0]
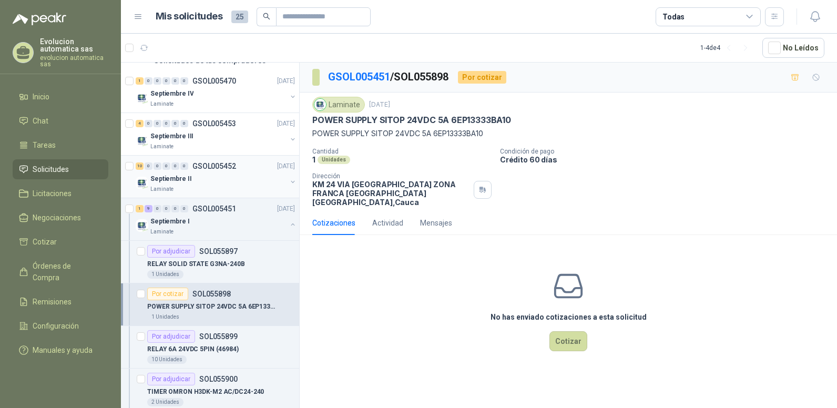
click at [239, 168] on div "10 0 0 0 0 0 GSOL005452 [DATE]" at bounding box center [216, 166] width 161 height 13
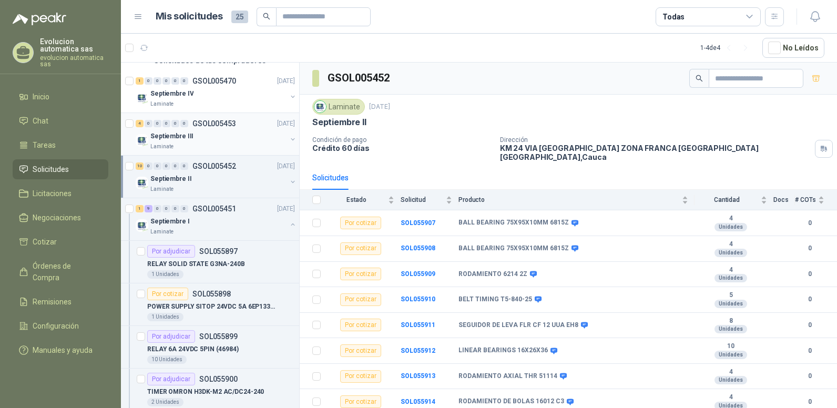
click at [221, 125] on p "GSOL005453" at bounding box center [215, 123] width 44 height 7
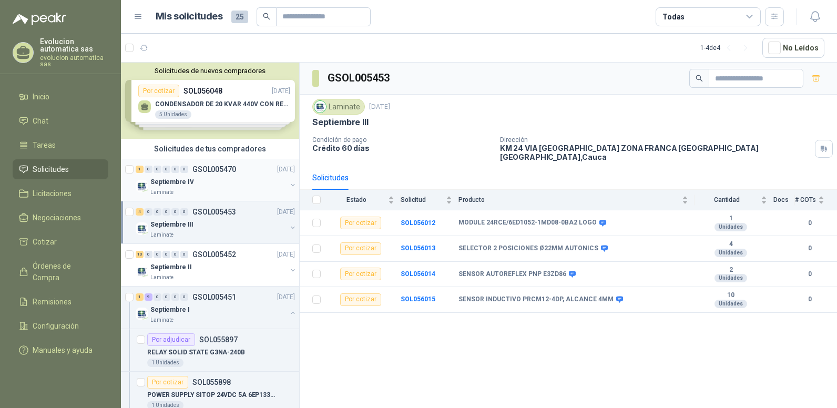
click at [221, 171] on p "GSOL005470" at bounding box center [215, 169] width 44 height 7
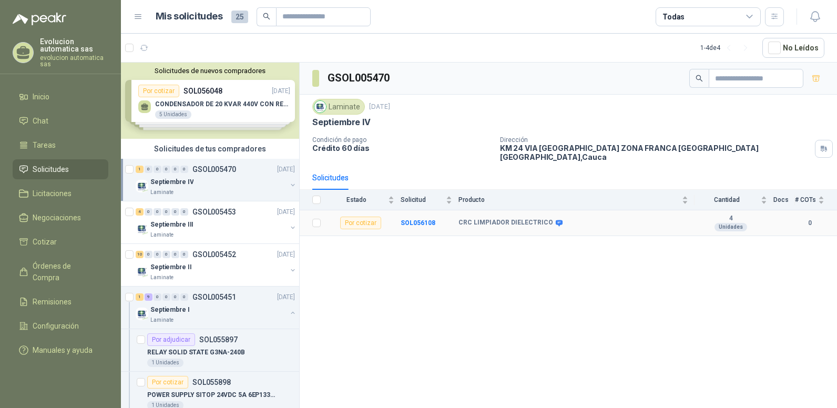
click at [375, 218] on div "Por cotizar" at bounding box center [360, 223] width 41 height 13
click at [422, 219] on b "SOL056108" at bounding box center [418, 222] width 35 height 7
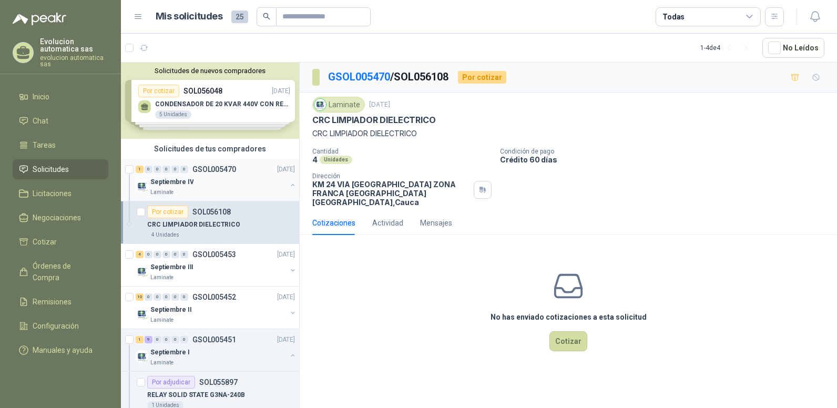
click at [237, 179] on div "Septiembre IV" at bounding box center [218, 182] width 136 height 13
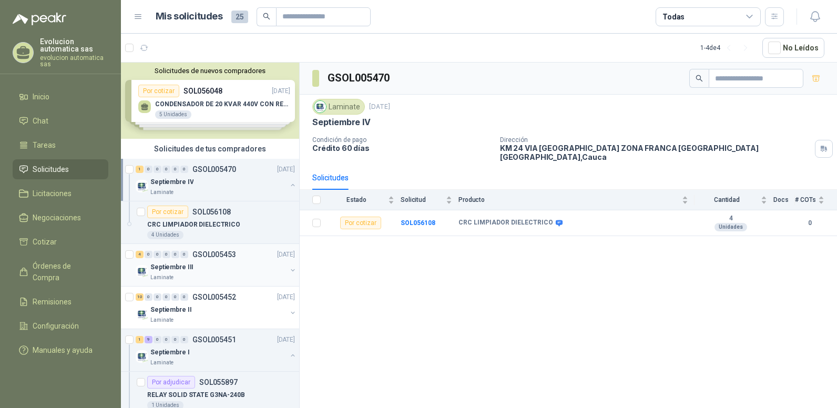
click at [200, 264] on div "Septiembre III" at bounding box center [218, 267] width 136 height 13
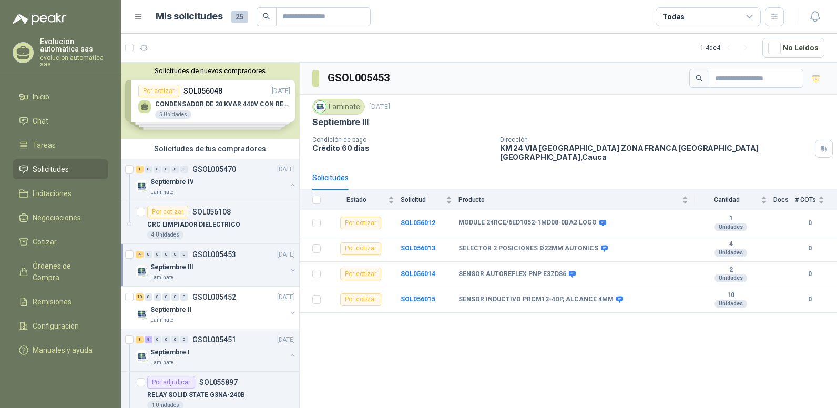
click at [213, 158] on div "Solicitudes de tus compradores" at bounding box center [210, 149] width 178 height 20
click at [210, 173] on p "GSOL005470" at bounding box center [215, 169] width 44 height 7
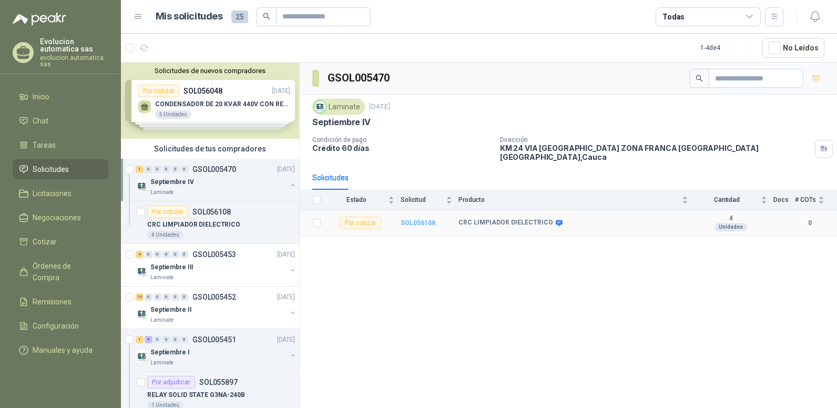
click at [429, 219] on b "SOL056108" at bounding box center [418, 222] width 35 height 7
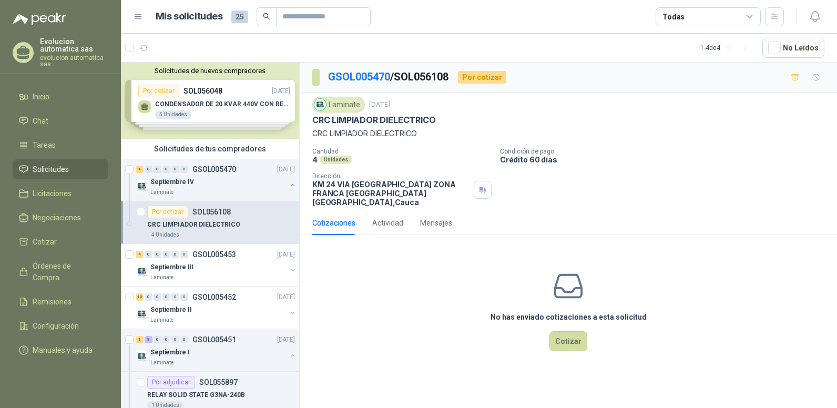
click at [311, 119] on div "Laminate [DATE] CRC LIMPIADOR DIELECTRICO CRC LIMPIADOR DIELECTRICO Cantidad 4 …" at bounding box center [569, 152] width 538 height 118
drag, startPoint x: 313, startPoint y: 119, endPoint x: 447, endPoint y: 124, distance: 134.2
click at [447, 124] on div "CRC LIMPIADOR DIELECTRICO" at bounding box center [568, 120] width 512 height 11
click at [574, 335] on button "Cotizar" at bounding box center [569, 341] width 38 height 20
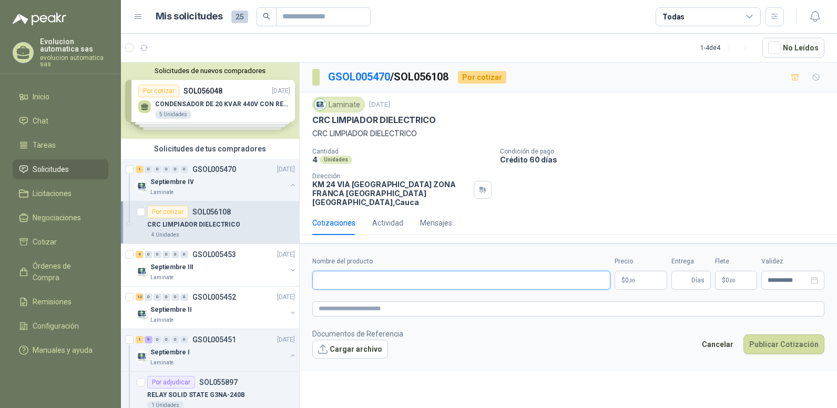
click at [350, 274] on input "Nombre del producto" at bounding box center [461, 280] width 298 height 19
paste input "**********"
type input "**********"
click at [635, 277] on span "0 ,00" at bounding box center [630, 280] width 10 height 6
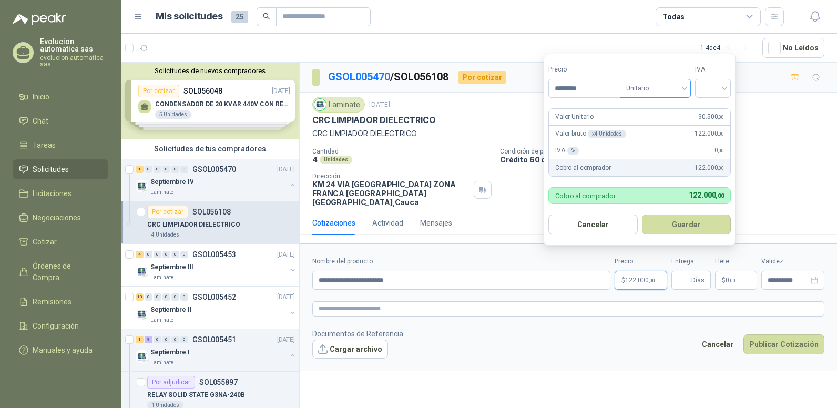
click at [673, 83] on span "Unitario" at bounding box center [656, 88] width 58 height 16
type input "********"
click at [652, 108] on div "Unitario" at bounding box center [658, 110] width 54 height 12
click at [705, 86] on input "search" at bounding box center [713, 87] width 23 height 16
click at [715, 144] on div "0%" at bounding box center [715, 144] width 19 height 12
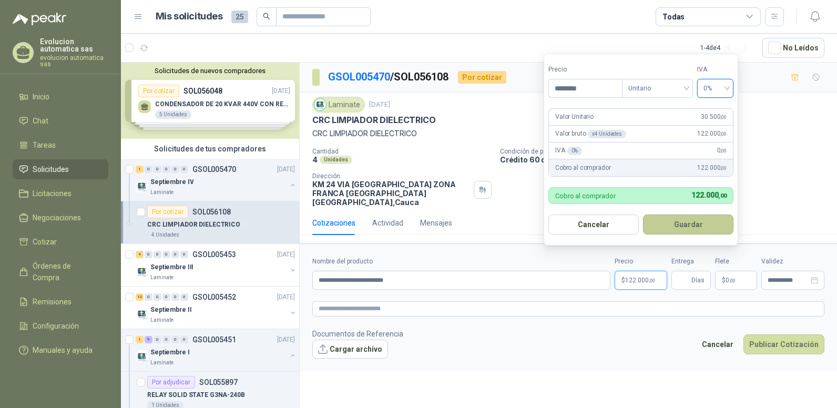
click at [681, 226] on button "Guardar" at bounding box center [688, 225] width 90 height 20
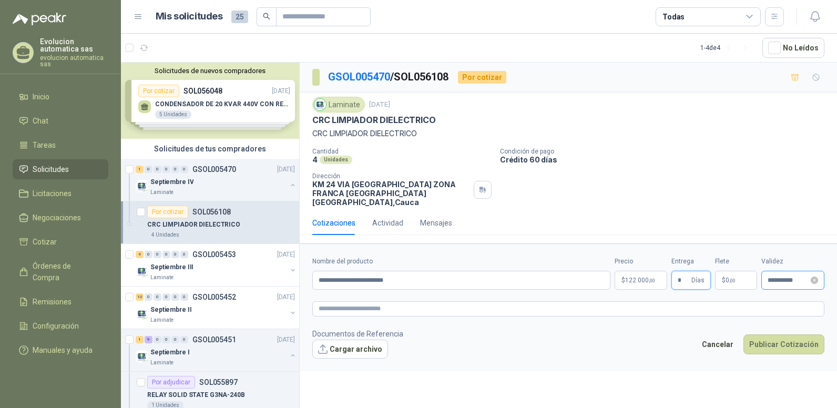
type input "*"
click at [776, 277] on input "**********" at bounding box center [788, 280] width 41 height 7
click at [629, 200] on div "Laminate [DATE] CRC LIMPIADOR DIELECTRICO CRC LIMPIADOR DIELECTRICO Cantidad 4 …" at bounding box center [569, 152] width 538 height 118
click at [774, 340] on button "Publicar Cotización" at bounding box center [784, 345] width 81 height 20
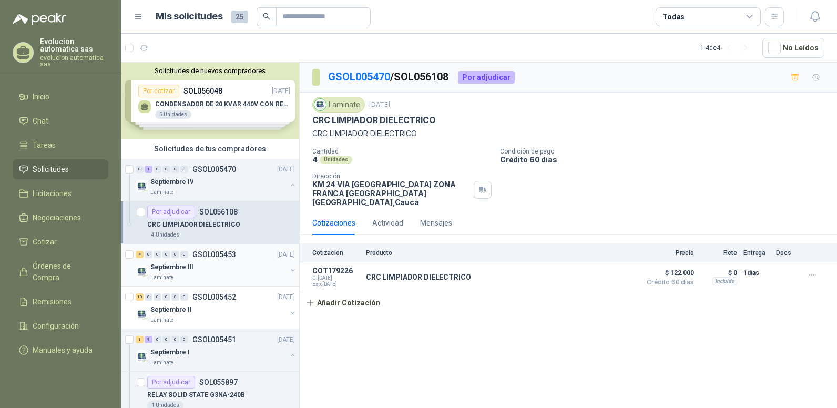
click at [233, 252] on p "GSOL005453" at bounding box center [215, 254] width 44 height 7
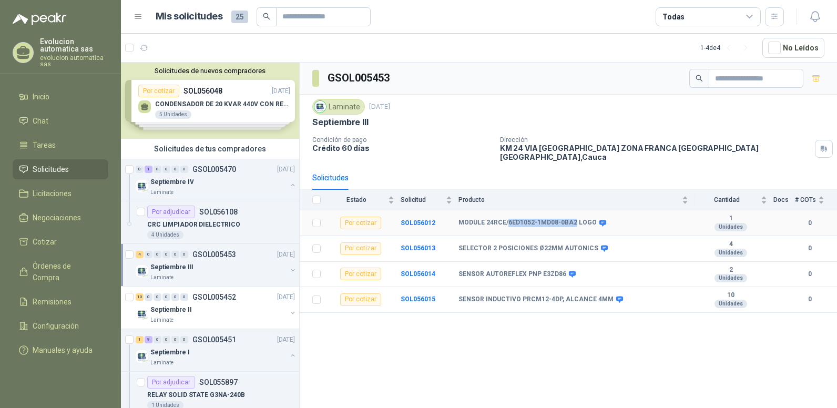
drag, startPoint x: 507, startPoint y: 216, endPoint x: 573, endPoint y: 217, distance: 66.8
click at [573, 219] on b "MODULE 24RCE/6ED1052-1MD08-0BA2 LOGO" at bounding box center [528, 223] width 138 height 8
click at [412, 219] on b "SOL056012" at bounding box center [418, 222] width 35 height 7
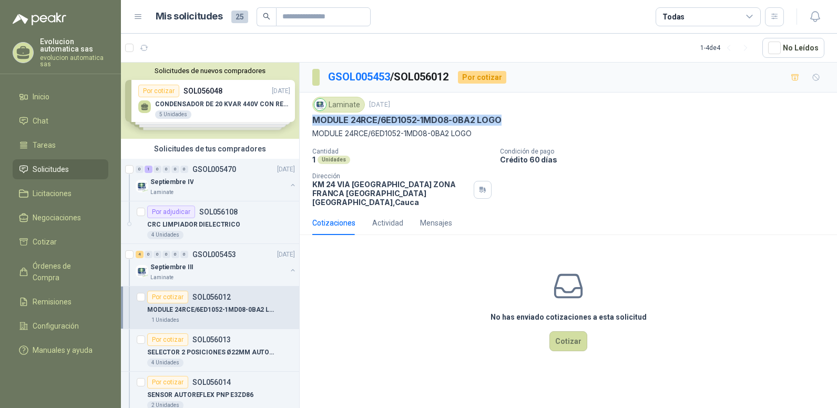
drag, startPoint x: 311, startPoint y: 118, endPoint x: 506, endPoint y: 120, distance: 194.1
click at [506, 120] on div "Laminate [DATE] MODULE 24RCE/6ED1052-1MD08-0BA2 LOGO MODULE 24RCE/6ED1052-1MD08…" at bounding box center [569, 152] width 538 height 118
click at [574, 331] on button "Cotizar" at bounding box center [569, 341] width 38 height 20
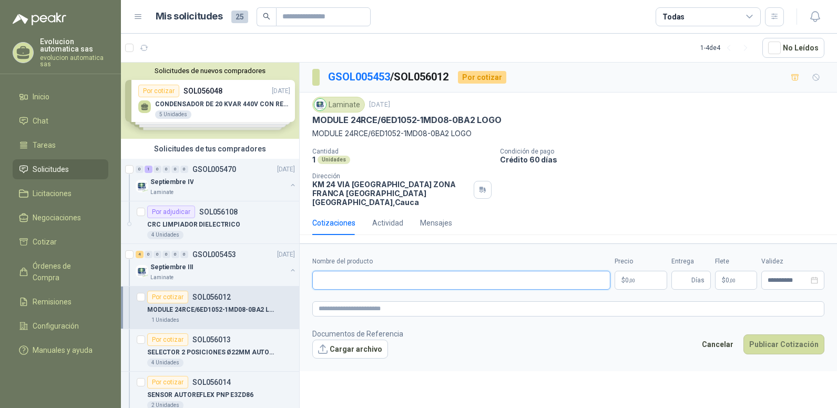
click at [334, 271] on input "Nombre del producto" at bounding box center [461, 280] width 298 height 19
paste input "**********"
type input "**********"
drag, startPoint x: 511, startPoint y: 326, endPoint x: 550, endPoint y: 326, distance: 38.9
click at [513, 328] on footer "Documentos de Referencia Cargar archivo Cancelar Publicar Cotización" at bounding box center [568, 343] width 512 height 31
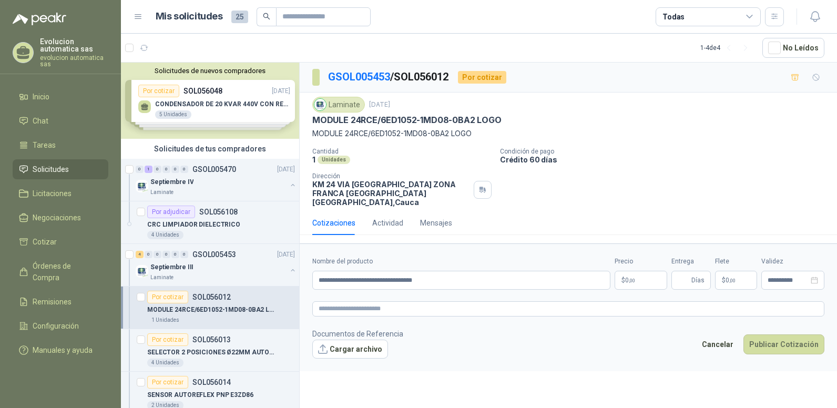
click at [641, 271] on p "$ 0 ,00" at bounding box center [641, 280] width 53 height 19
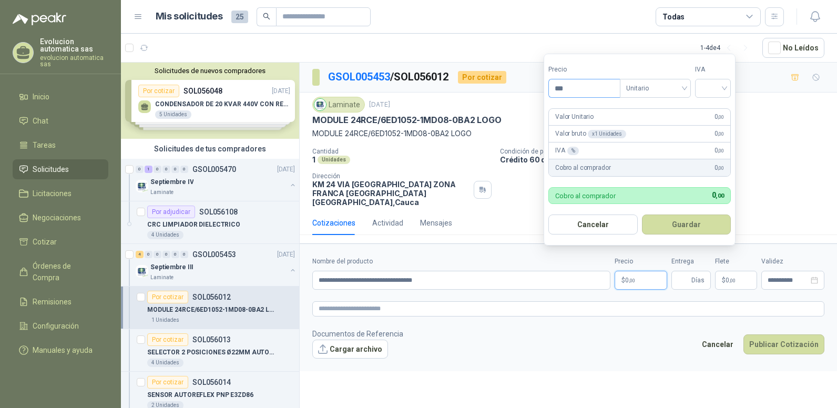
drag, startPoint x: 560, startPoint y: 88, endPoint x: 568, endPoint y: 88, distance: 7.4
click at [568, 88] on input "***" at bounding box center [584, 88] width 71 height 18
click at [684, 87] on span "Unitario" at bounding box center [656, 88] width 58 height 16
type input "*********"
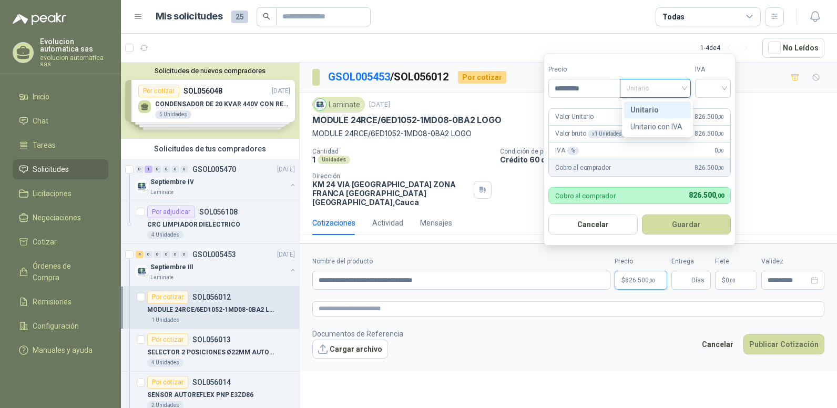
drag, startPoint x: 658, startPoint y: 109, endPoint x: 678, endPoint y: 109, distance: 20.0
click at [658, 110] on div "Unitario" at bounding box center [658, 110] width 54 height 12
click at [728, 88] on div at bounding box center [713, 88] width 36 height 19
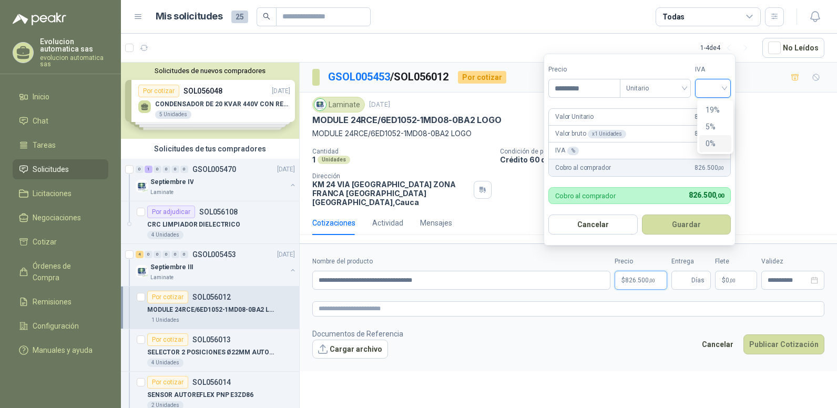
click at [711, 145] on div "0%" at bounding box center [715, 144] width 19 height 12
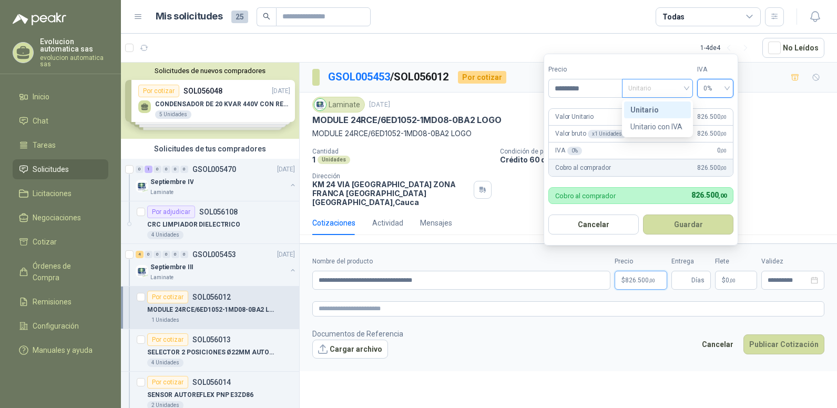
click at [644, 91] on span "Unitario" at bounding box center [658, 88] width 58 height 16
click at [647, 112] on div "Unitario" at bounding box center [658, 110] width 54 height 12
click at [696, 221] on button "Guardar" at bounding box center [688, 225] width 90 height 20
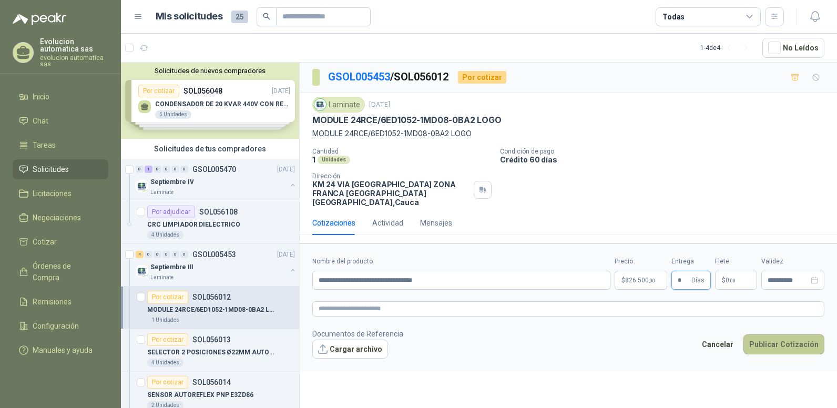
type input "*"
click at [795, 338] on button "Publicar Cotización" at bounding box center [784, 345] width 81 height 20
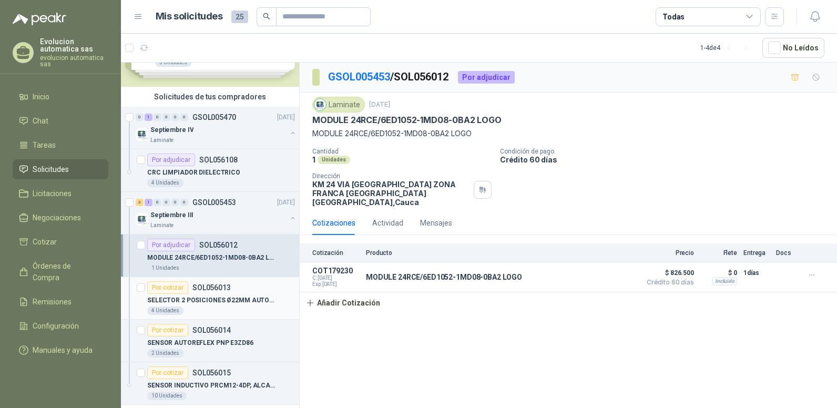
scroll to position [53, 0]
click at [199, 298] on p "SELECTOR 2 POSICIONES Ø22MM AUTONICS" at bounding box center [212, 300] width 131 height 10
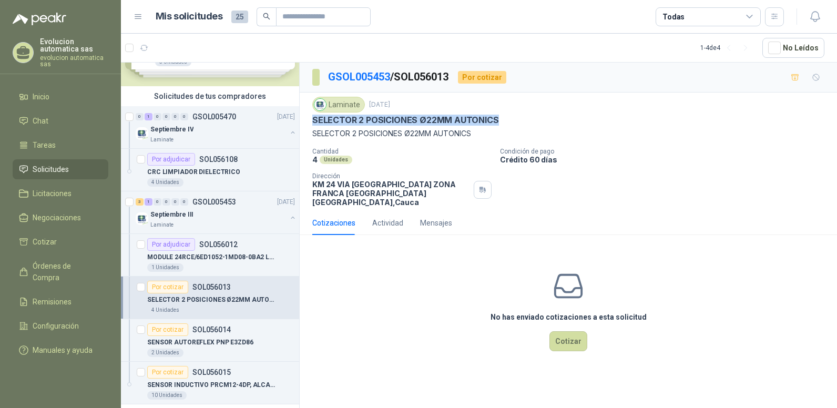
drag, startPoint x: 314, startPoint y: 119, endPoint x: 497, endPoint y: 123, distance: 182.6
click at [497, 123] on div "SELECTOR 2 POSICIONES Ø22MM AUTONICS" at bounding box center [568, 120] width 512 height 11
click at [566, 338] on button "Cotizar" at bounding box center [569, 341] width 38 height 20
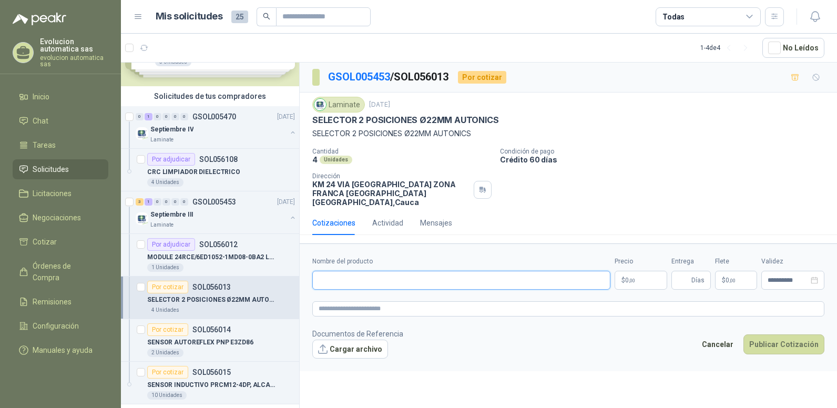
click at [335, 271] on input "Nombre del producto" at bounding box center [461, 280] width 298 height 19
paste input "**********"
type input "**********"
click at [590, 340] on footer "Documentos de Referencia Cargar archivo Cancelar Publicar Cotización" at bounding box center [568, 343] width 512 height 31
click at [535, 271] on input "**********" at bounding box center [461, 280] width 298 height 19
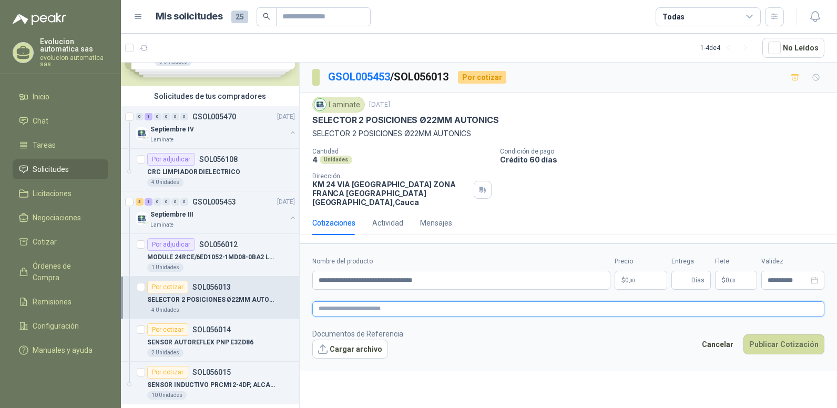
click at [622, 301] on textarea at bounding box center [568, 308] width 512 height 15
click at [635, 275] on p "$ 0 ,00" at bounding box center [641, 280] width 53 height 19
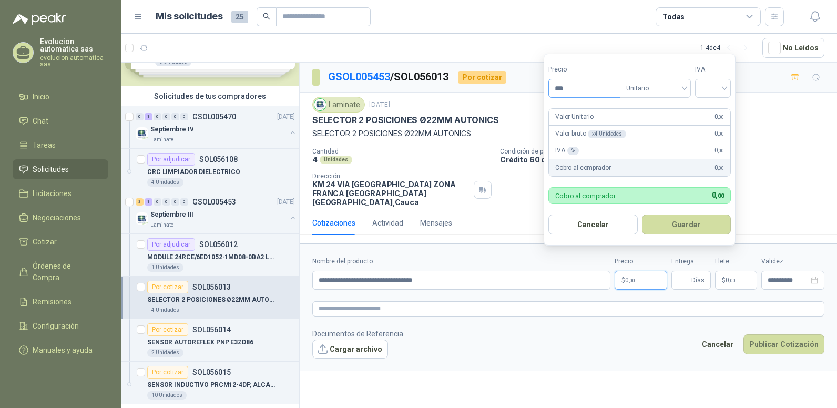
drag, startPoint x: 559, startPoint y: 87, endPoint x: 577, endPoint y: 89, distance: 17.6
click at [577, 89] on input "***" at bounding box center [584, 88] width 71 height 18
click at [639, 85] on span "Unitario" at bounding box center [656, 88] width 58 height 16
type input "********"
click at [650, 108] on div "Unitario" at bounding box center [658, 110] width 54 height 12
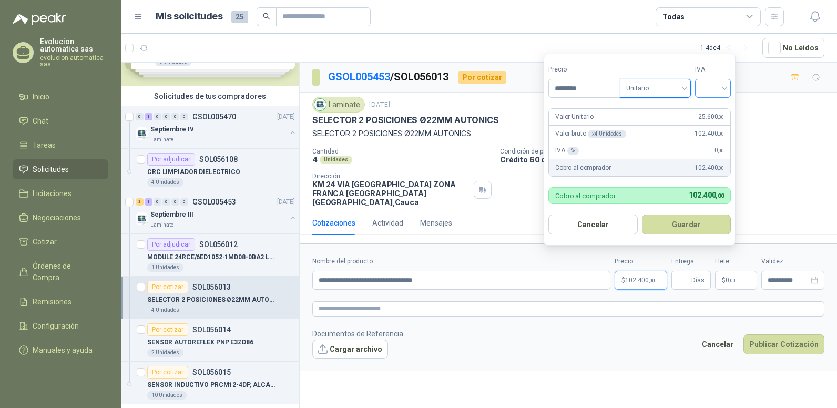
click at [718, 89] on input "search" at bounding box center [713, 87] width 23 height 16
click at [711, 143] on div "0%" at bounding box center [715, 144] width 19 height 12
click at [678, 227] on button "Guardar" at bounding box center [688, 225] width 90 height 20
